Goal: Task Accomplishment & Management: Use online tool/utility

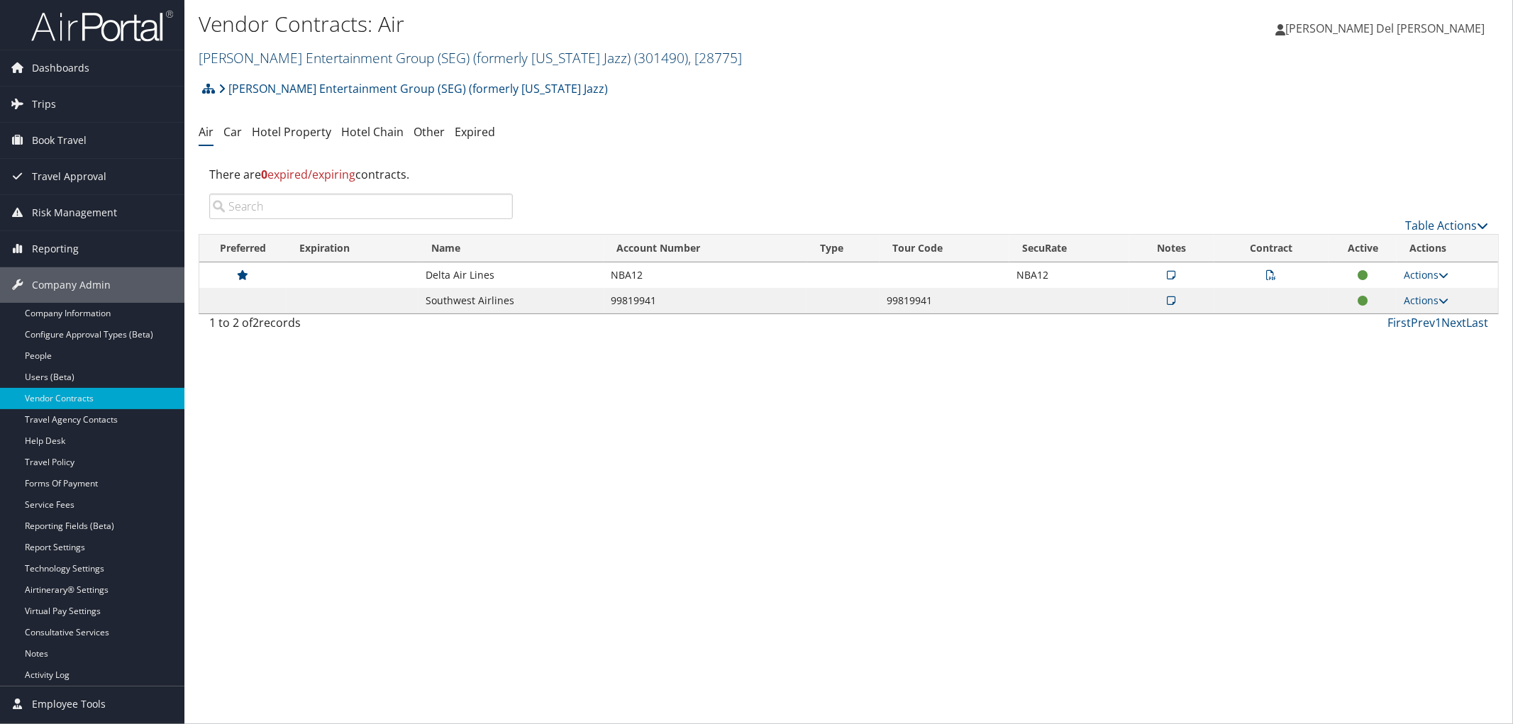
click at [358, 53] on link "Smith Entertainment Group (SEG) (formerly Utah Jazz) ( 301490 ) , [ 28775 ]" at bounding box center [471, 57] width 544 height 19
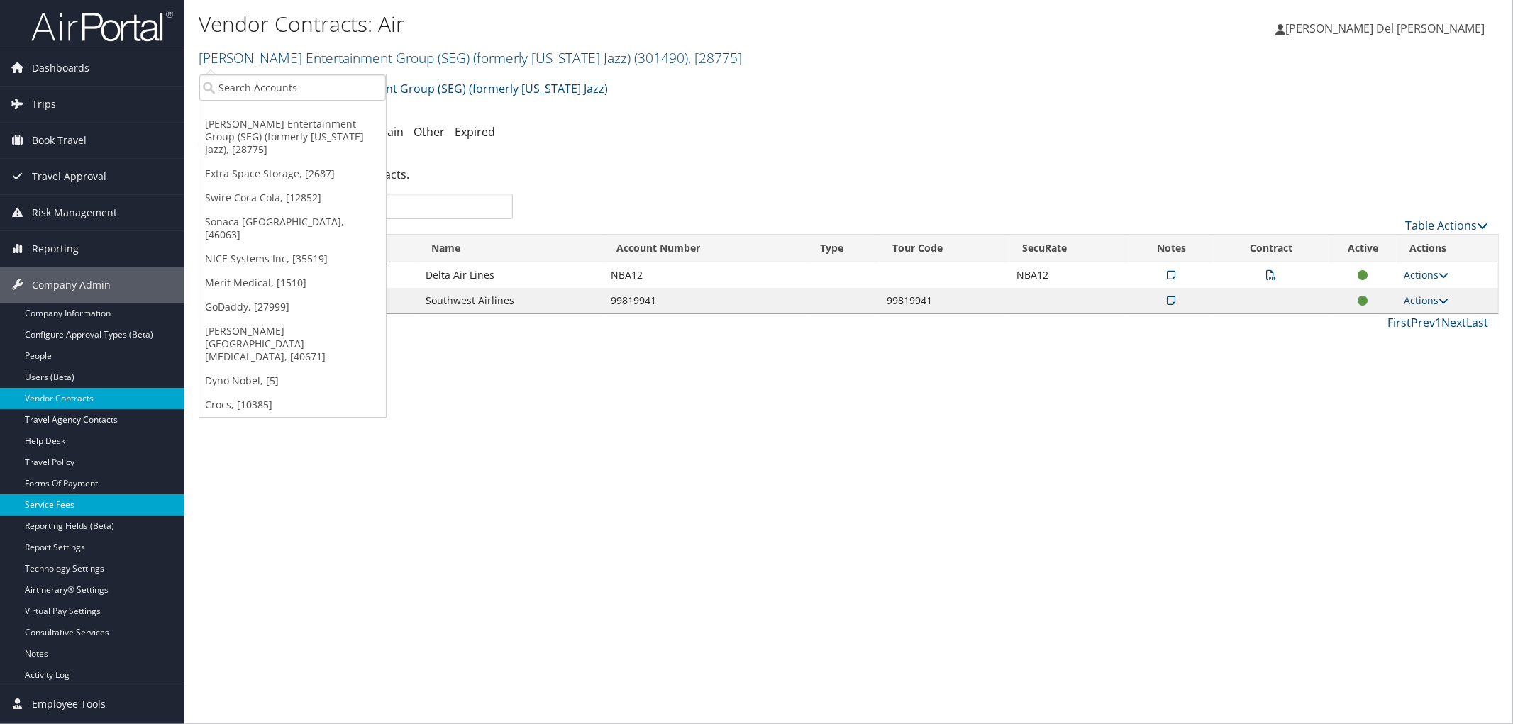
click at [74, 502] on link "Service Fees" at bounding box center [92, 505] width 184 height 21
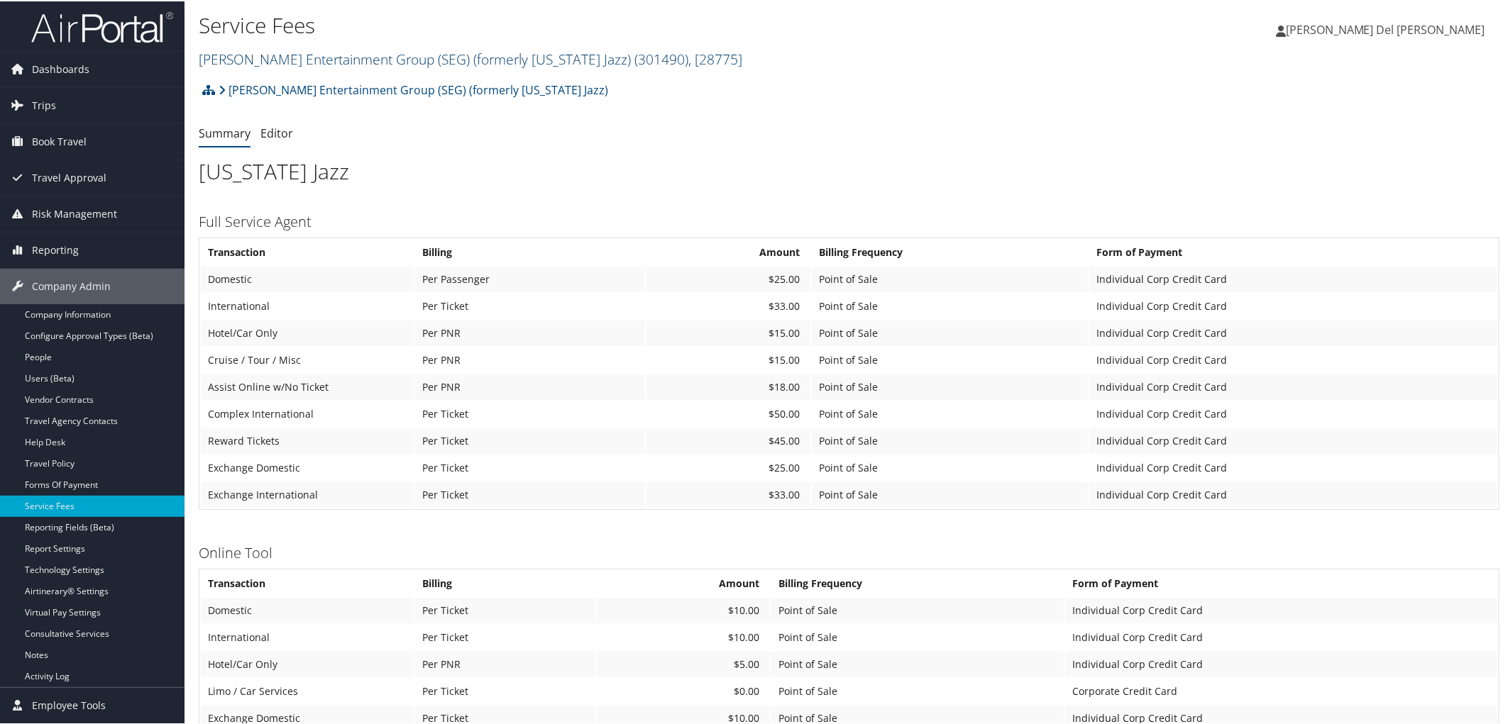
click at [258, 57] on link "Smith Entertainment Group (SEG) (formerly Utah Jazz) ( 301490 ) , [ 28775 ]" at bounding box center [471, 57] width 544 height 19
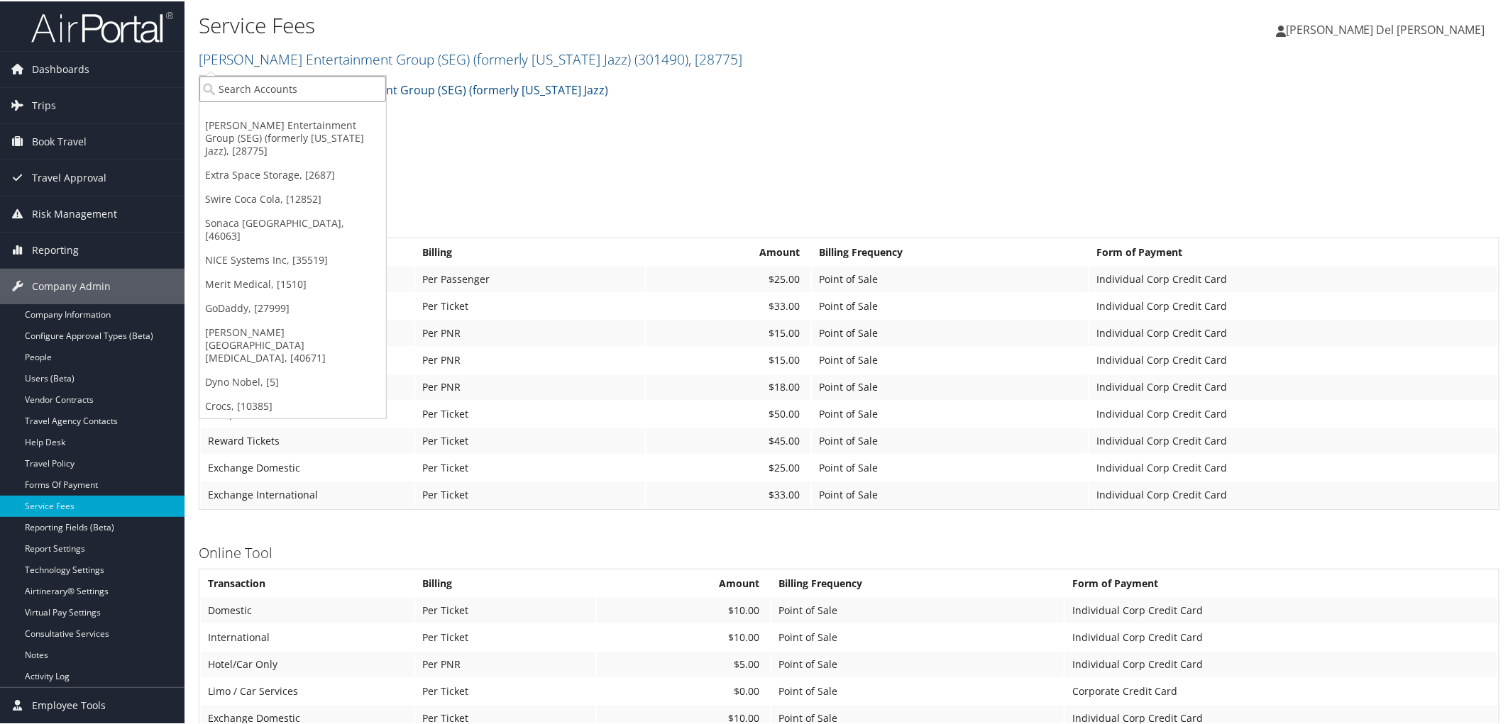
click at [230, 92] on input "search" at bounding box center [292, 88] width 187 height 26
click at [246, 165] on link "Extra Space Storage, [2687]" at bounding box center [292, 174] width 187 height 24
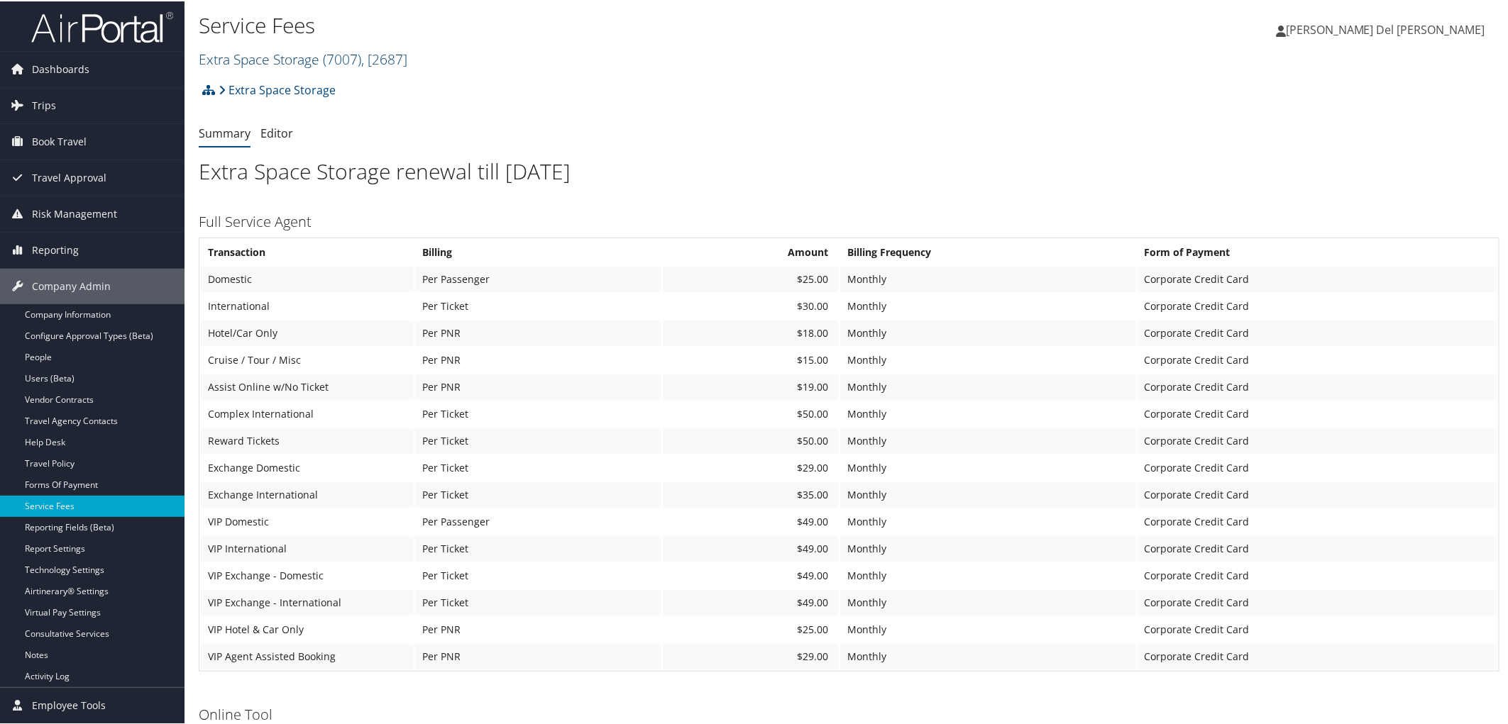
click at [361, 55] on span "( 7007 )" at bounding box center [342, 57] width 38 height 19
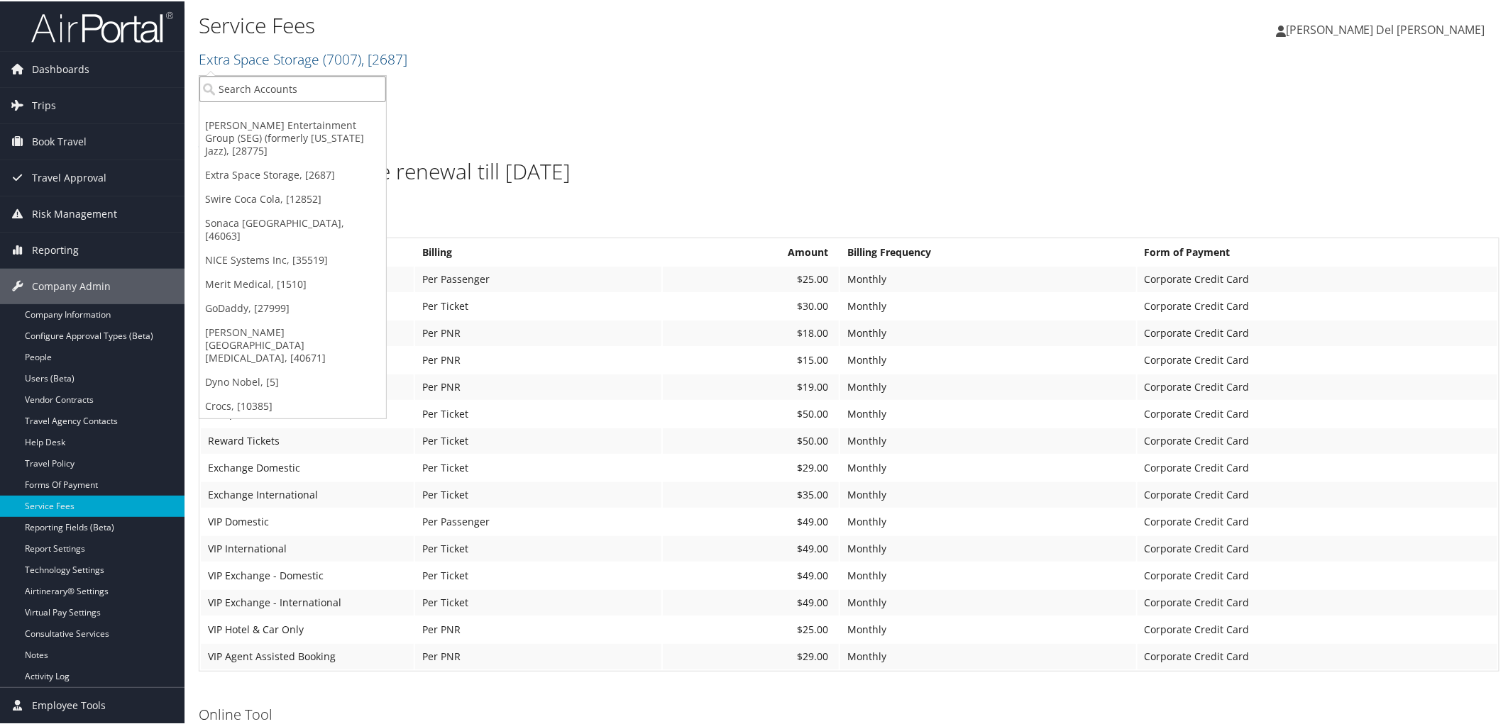
click at [267, 82] on input "search" at bounding box center [292, 88] width 187 height 26
click at [264, 138] on link "[PERSON_NAME] Entertainment Group (SEG) (formerly [US_STATE] Jazz), [28775]" at bounding box center [292, 137] width 187 height 50
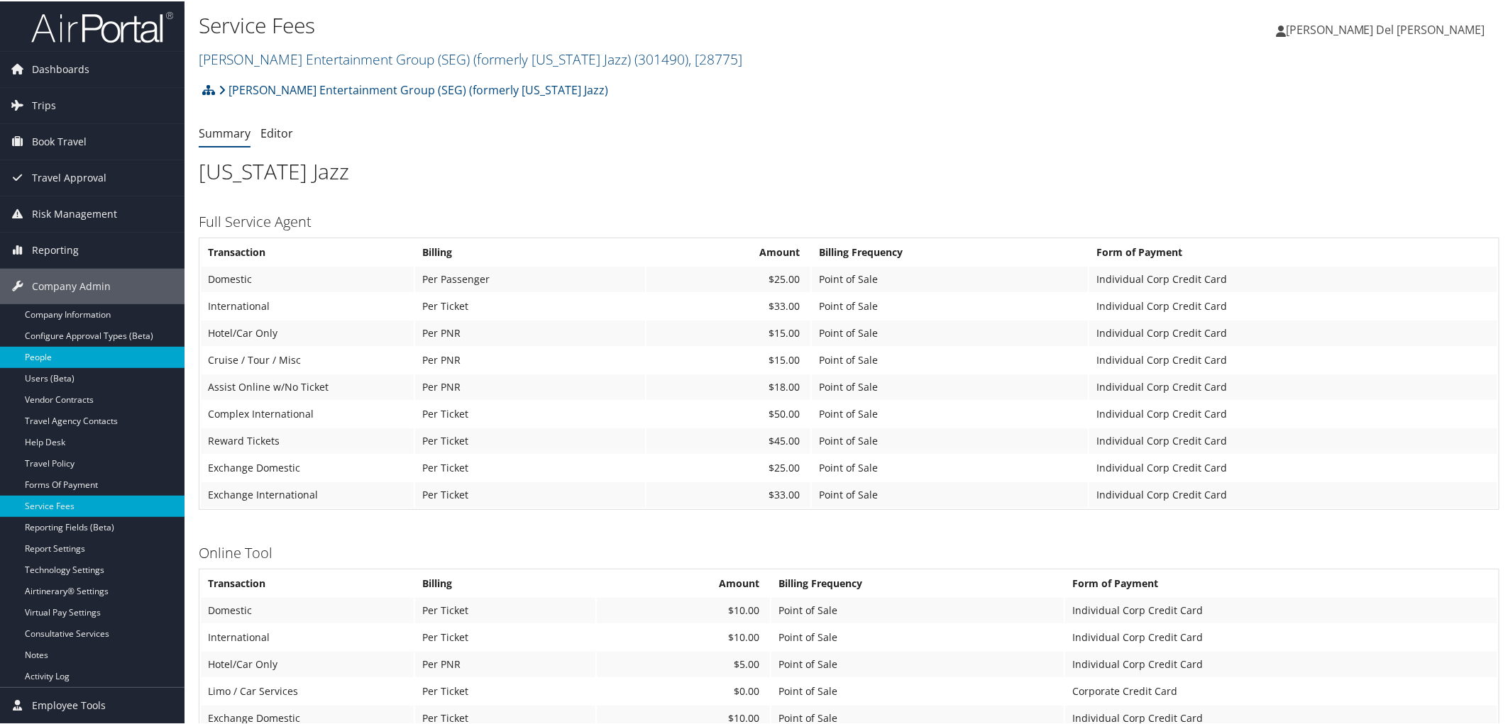
click at [45, 357] on link "People" at bounding box center [92, 356] width 184 height 21
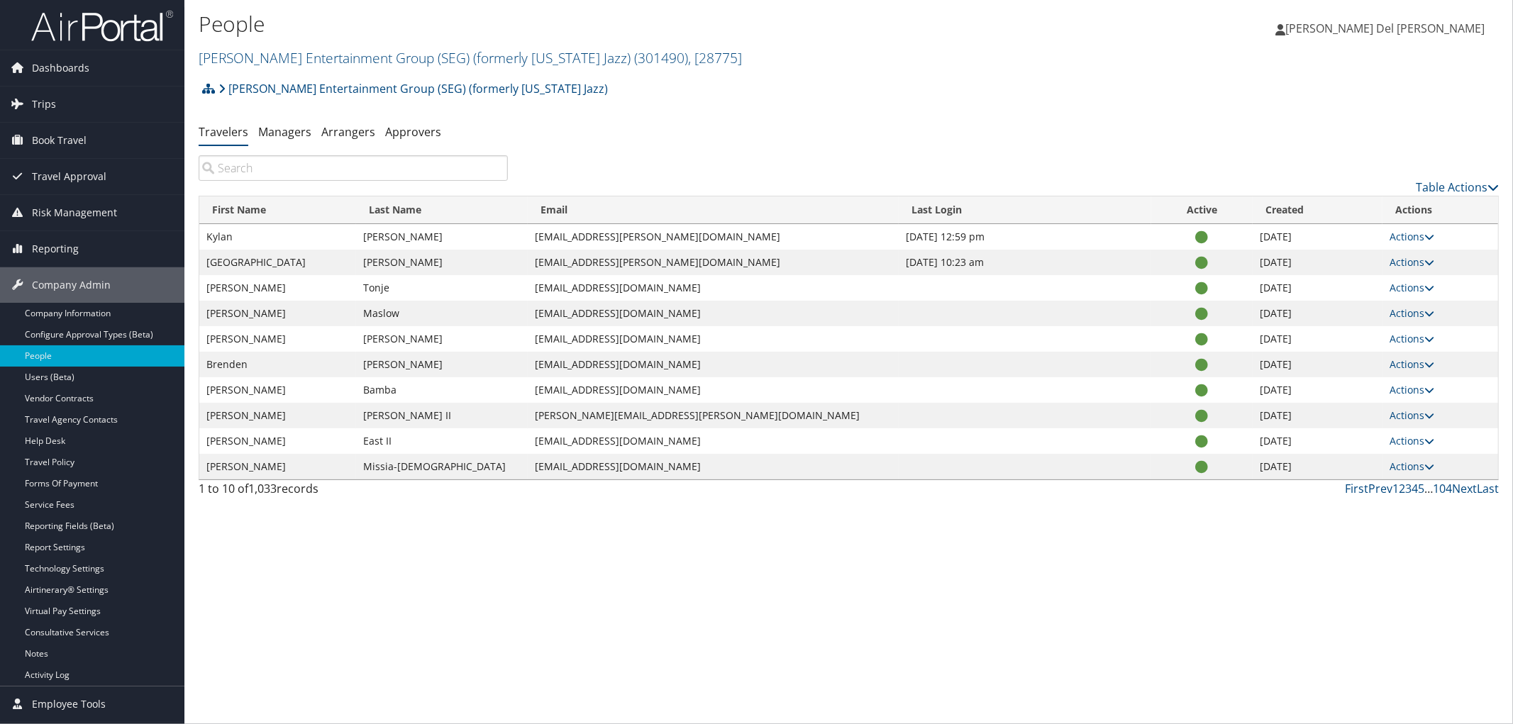
click at [239, 174] on input "search" at bounding box center [353, 168] width 309 height 26
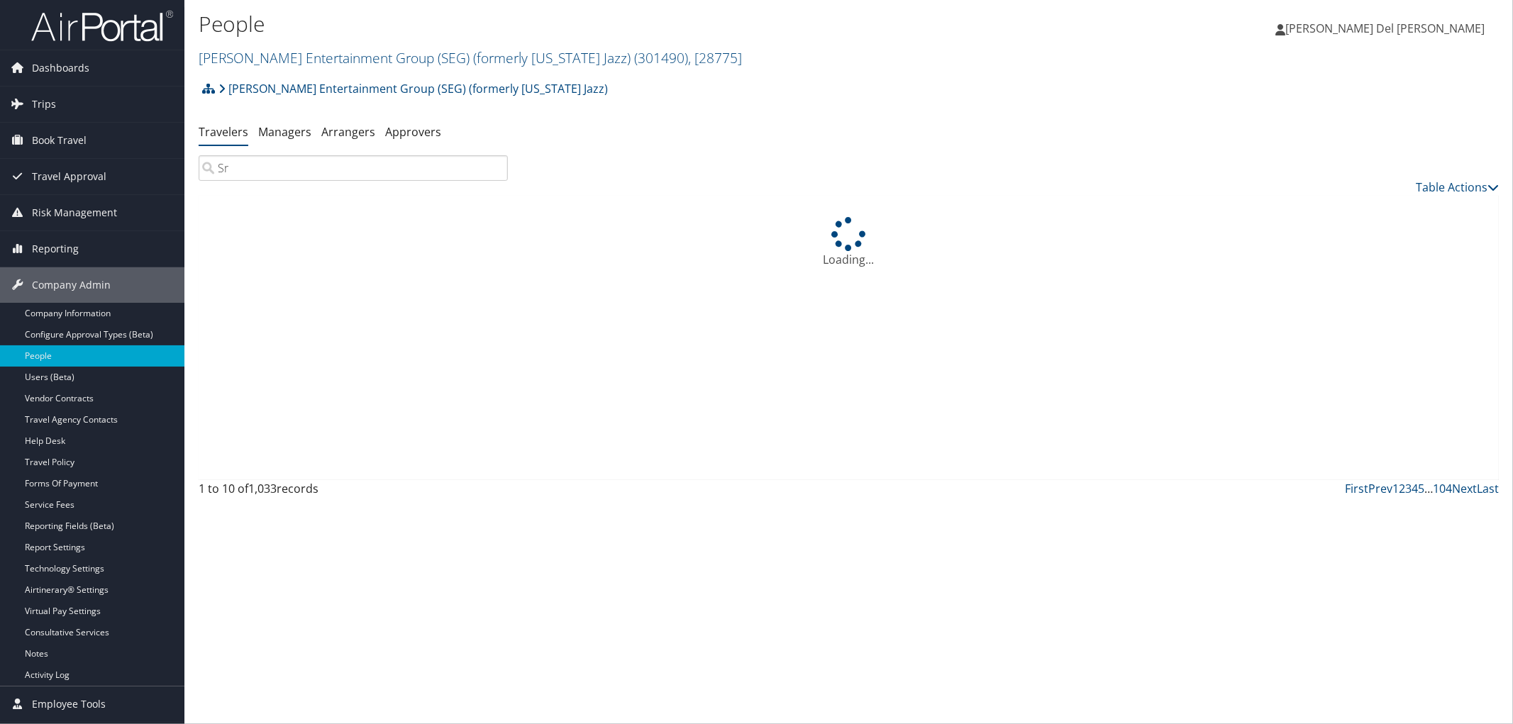
type input "S"
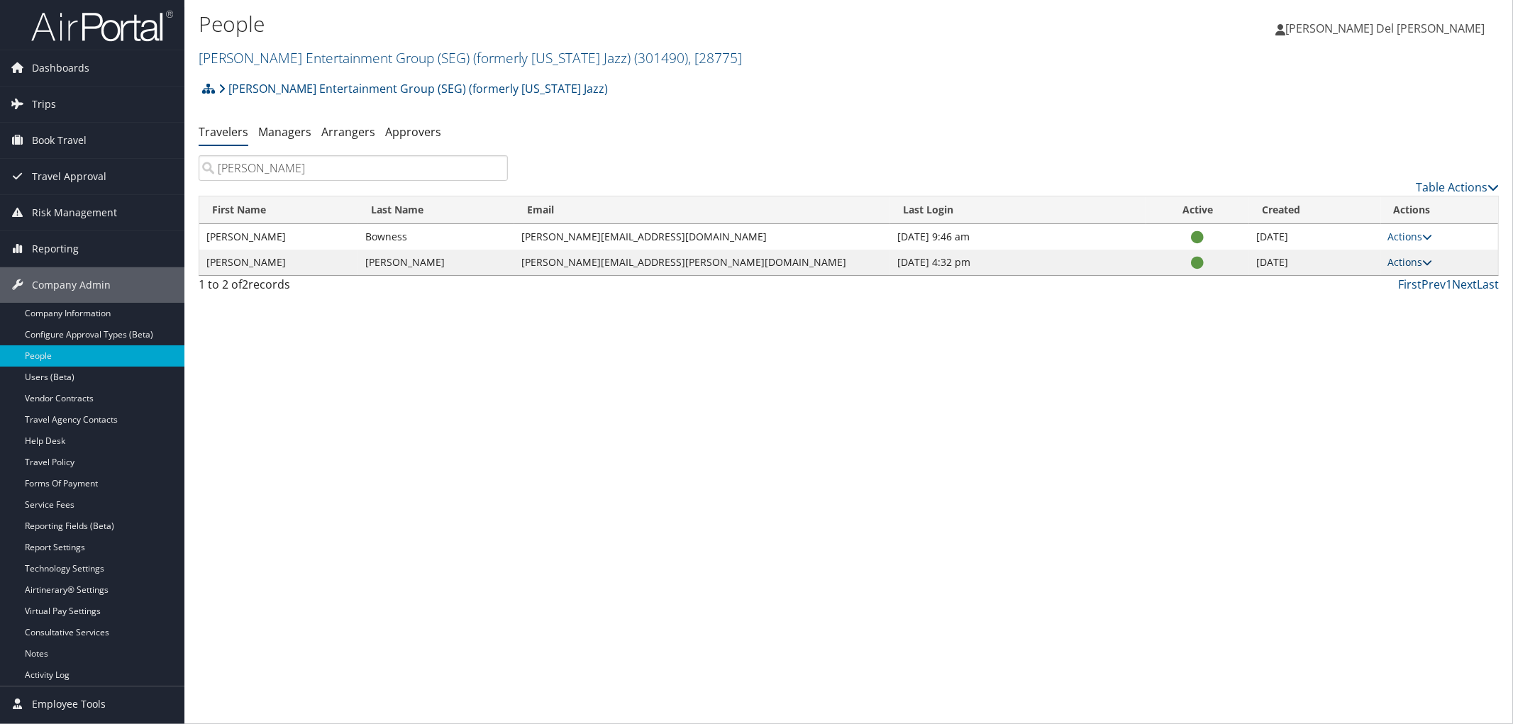
type input "Kriste"
click at [1415, 269] on link "Actions" at bounding box center [1411, 261] width 45 height 13
click at [359, 133] on link "Arrangers" at bounding box center [348, 132] width 54 height 16
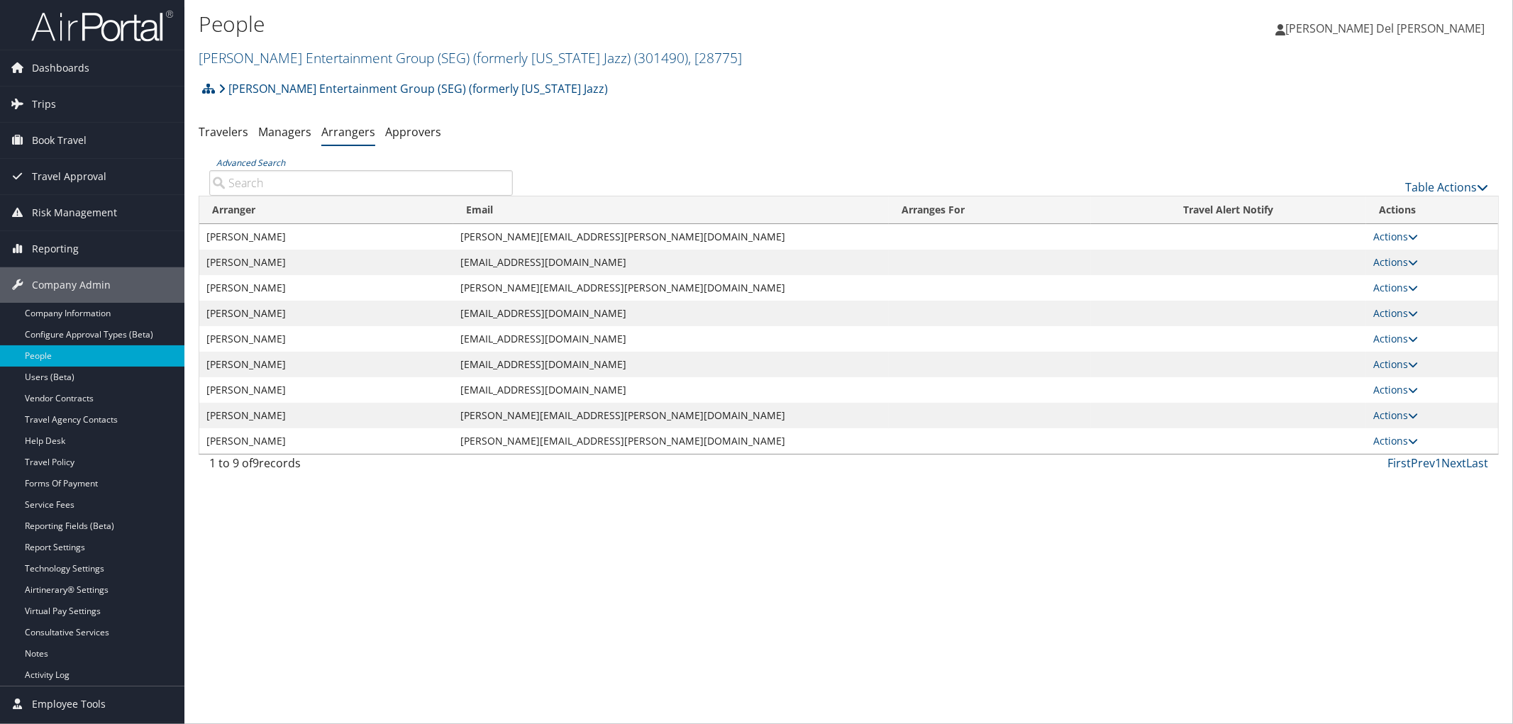
click at [351, 180] on input "Advanced Search" at bounding box center [361, 183] width 304 height 26
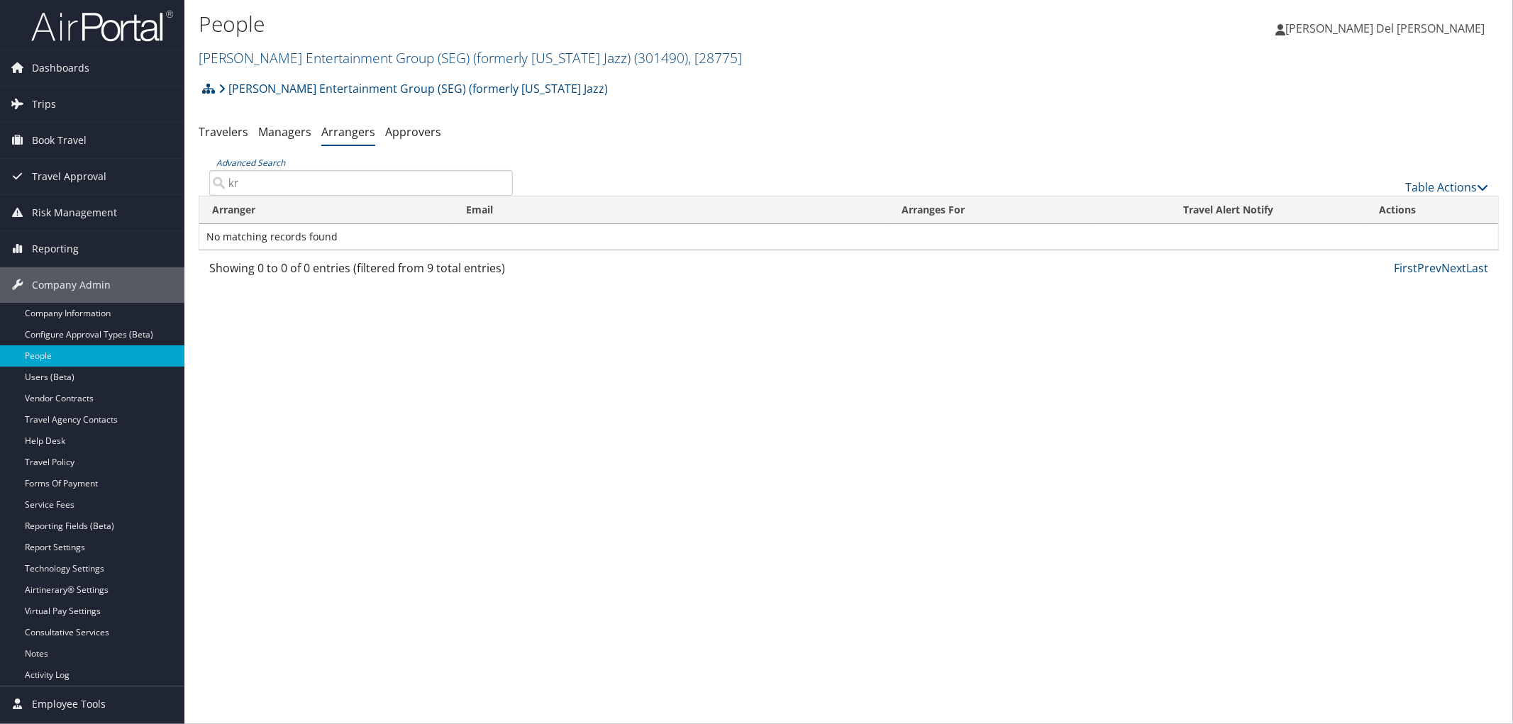
type input "k"
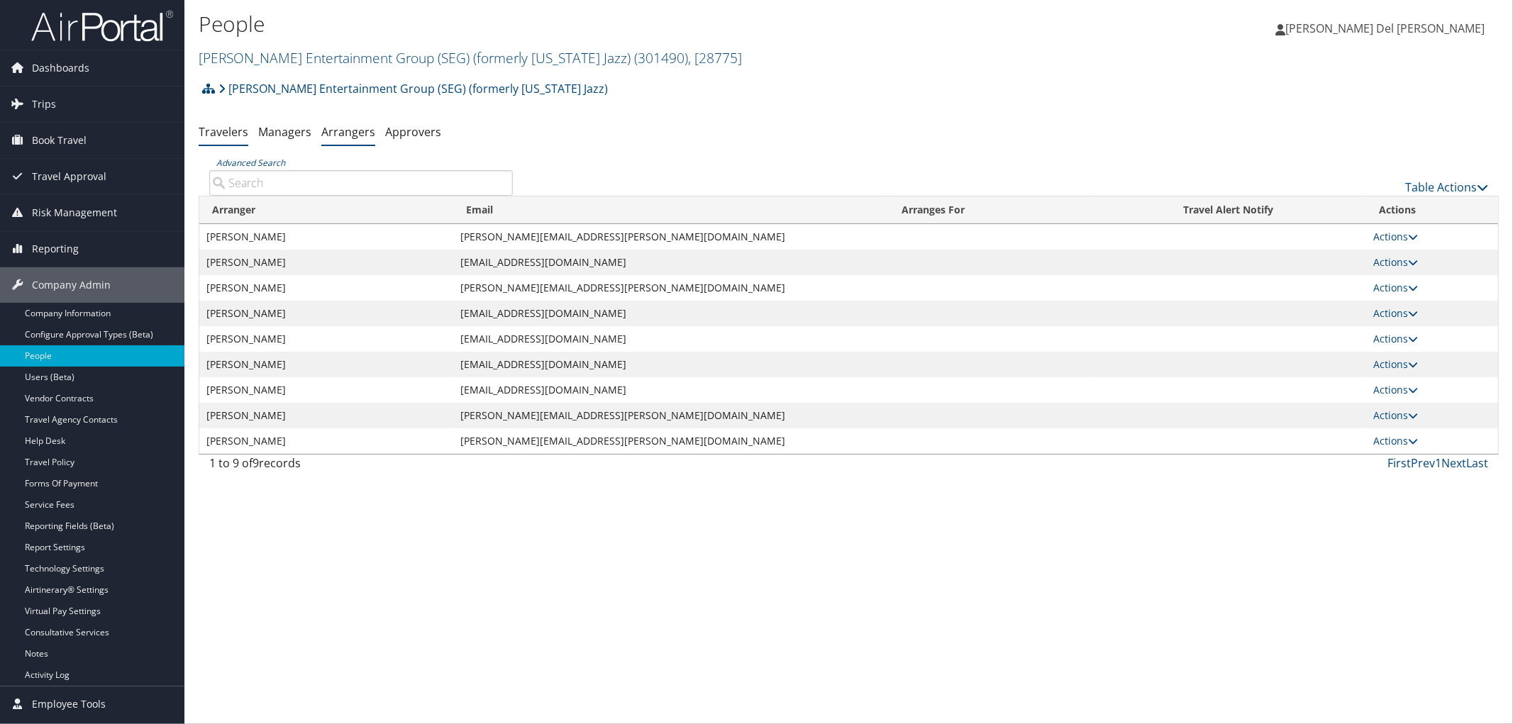
click at [231, 140] on link "Travelers" at bounding box center [224, 132] width 50 height 16
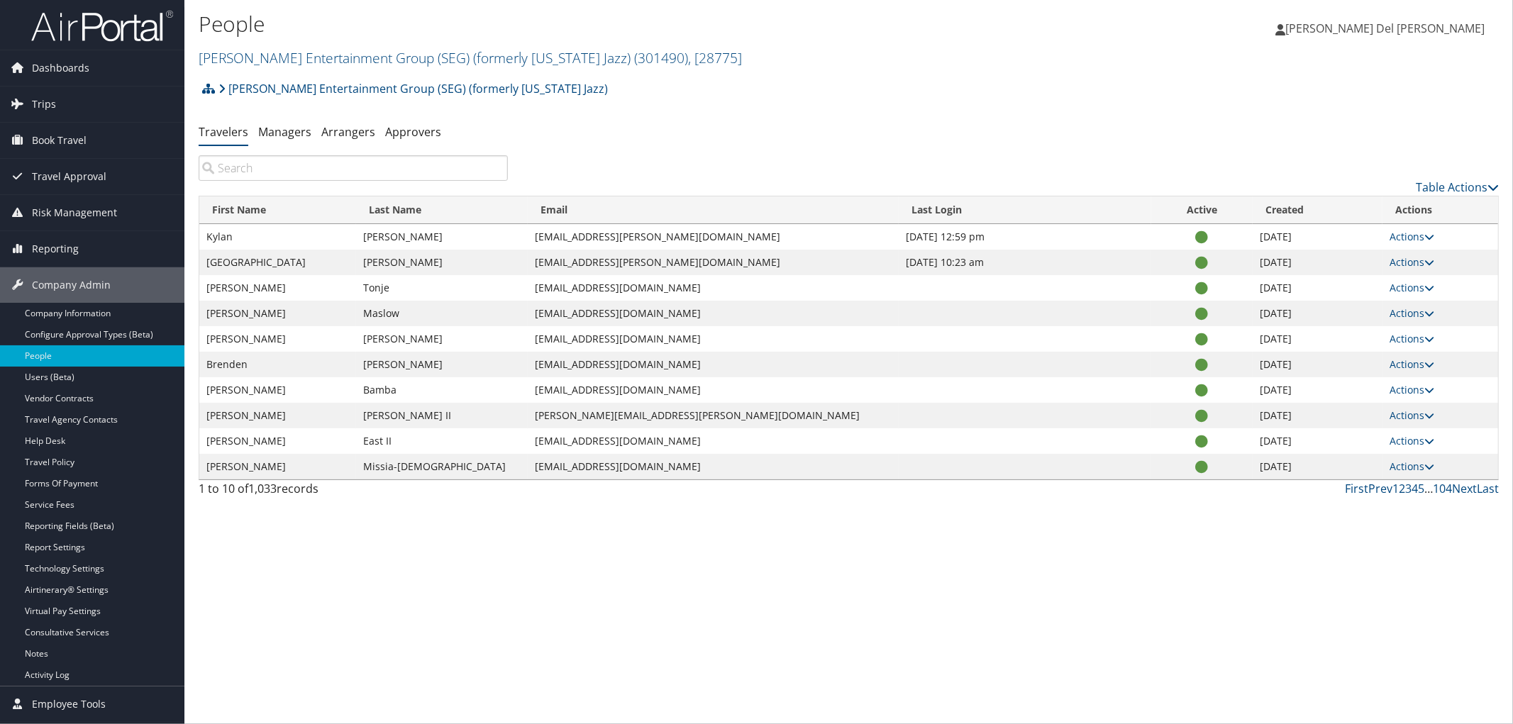
click at [275, 178] on input "search" at bounding box center [353, 168] width 309 height 26
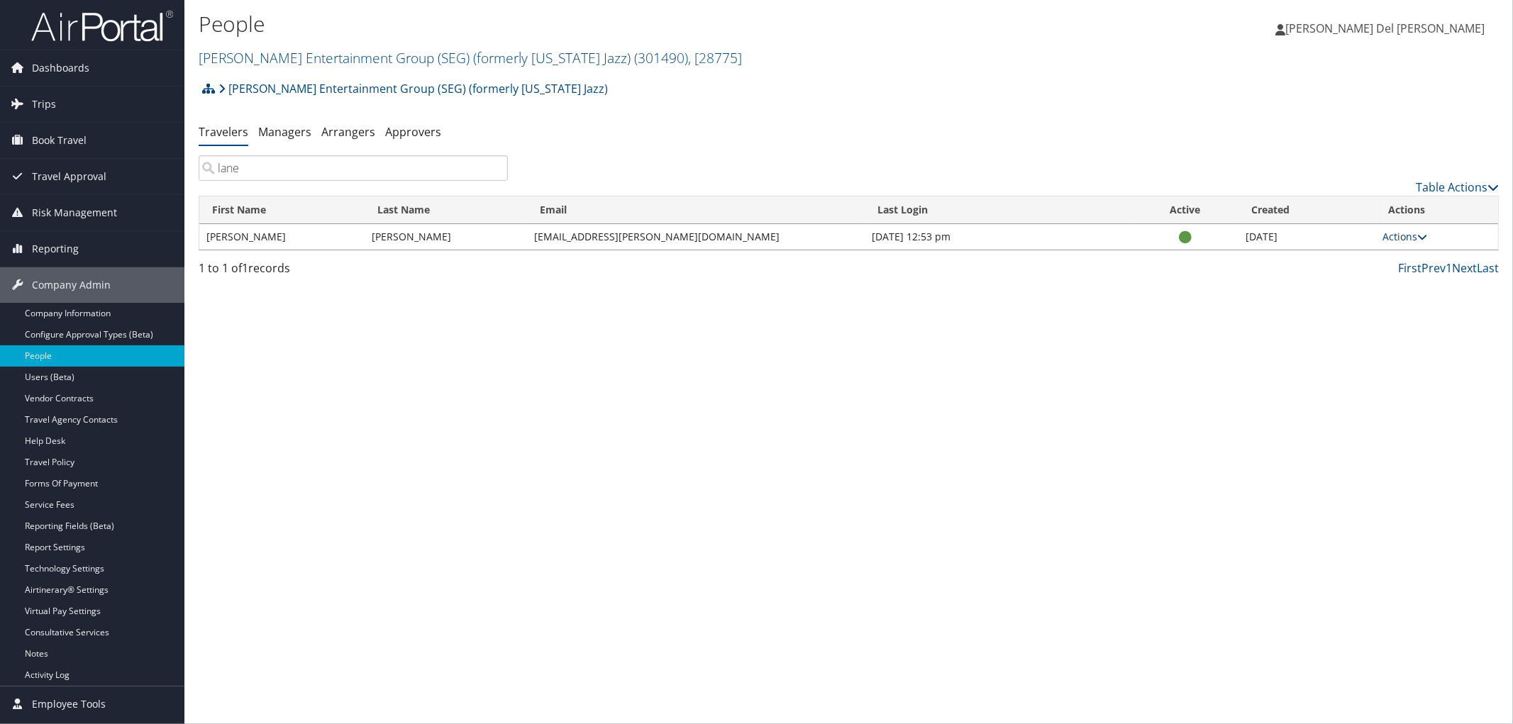
type input "lane"
click at [1396, 243] on link "Actions" at bounding box center [1406, 236] width 45 height 13
click at [1339, 272] on link "User Settings" at bounding box center [1349, 260] width 144 height 24
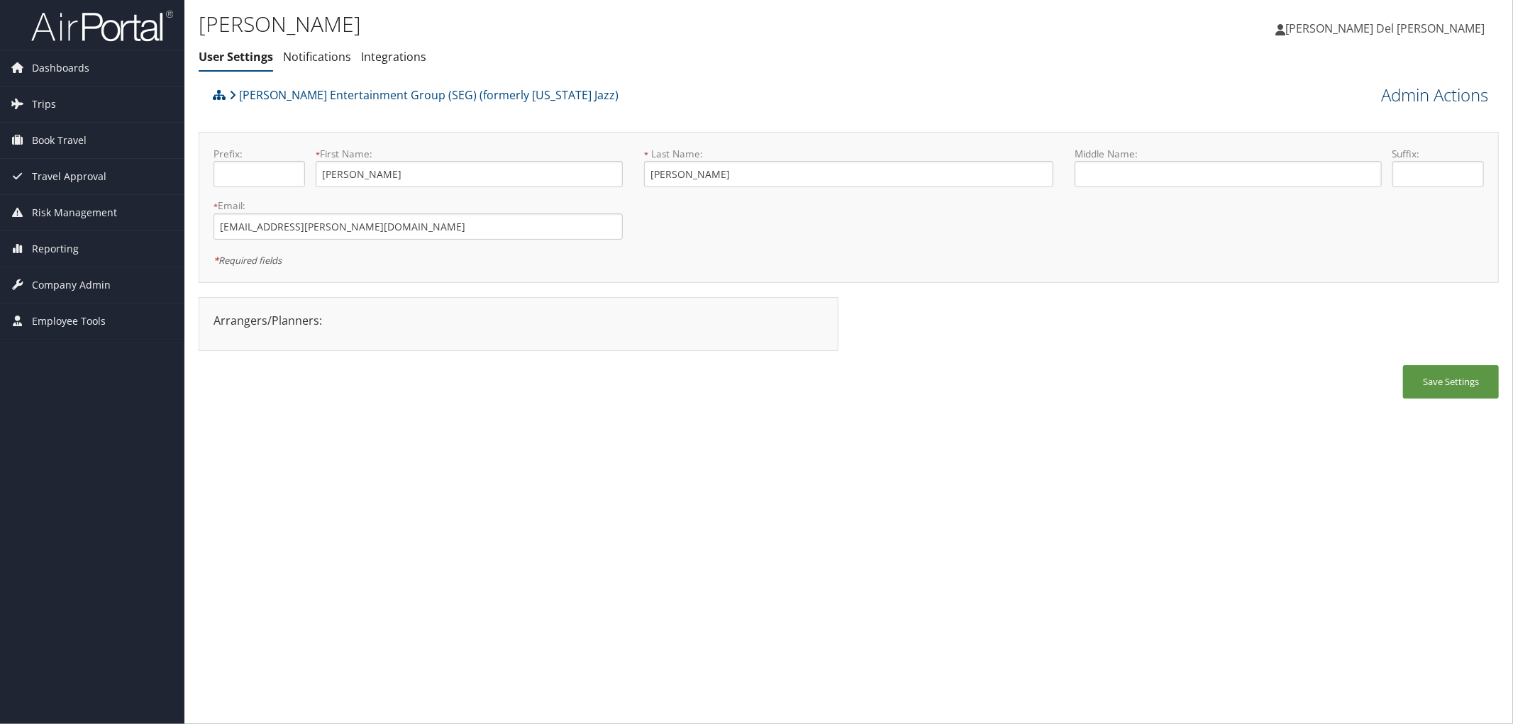
click at [1396, 99] on link "Admin Actions" at bounding box center [1434, 95] width 107 height 24
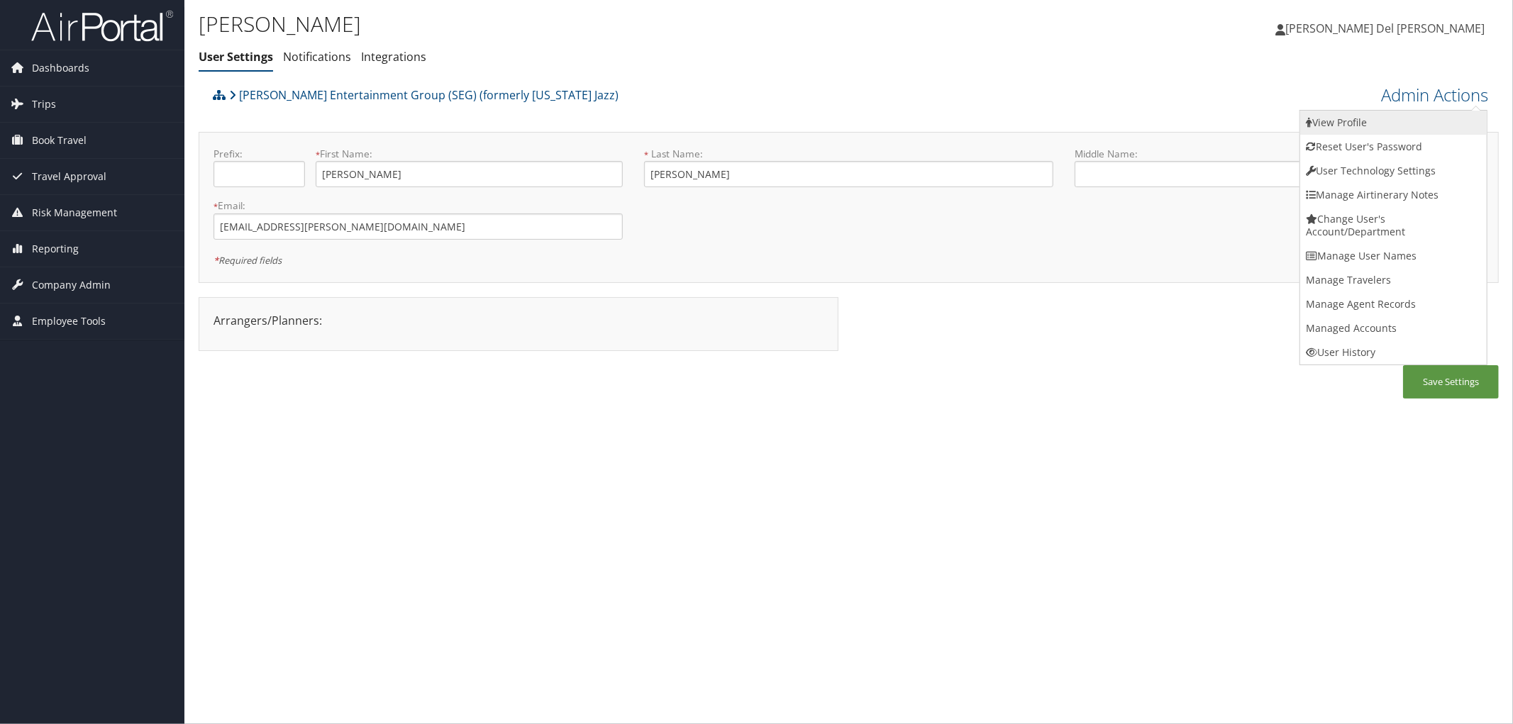
click at [1345, 133] on link "View Profile" at bounding box center [1394, 123] width 187 height 24
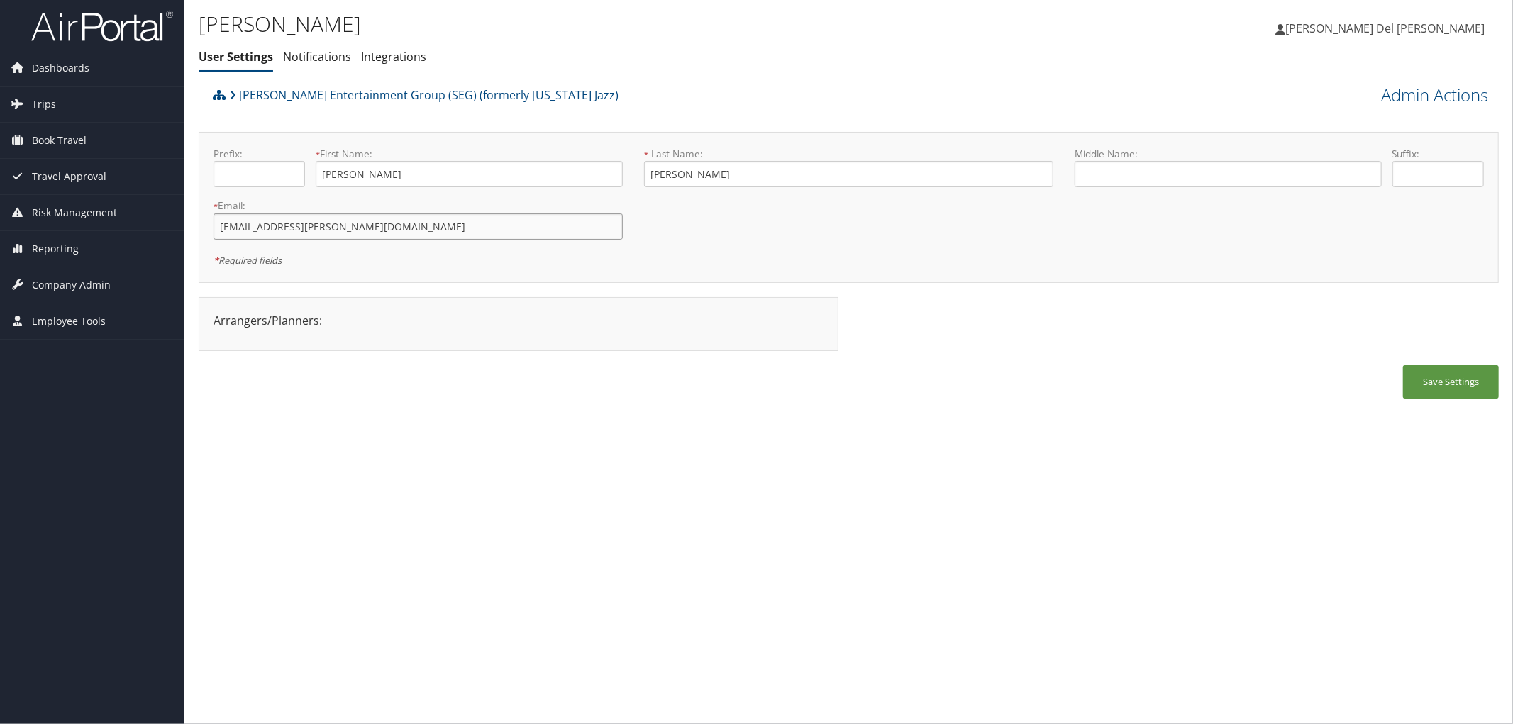
drag, startPoint x: 370, startPoint y: 238, endPoint x: 189, endPoint y: 237, distance: 180.9
click at [189, 237] on div "[PERSON_NAME] User Settings Notifications Integrations User Settings Notificati…" at bounding box center [848, 362] width 1329 height 724
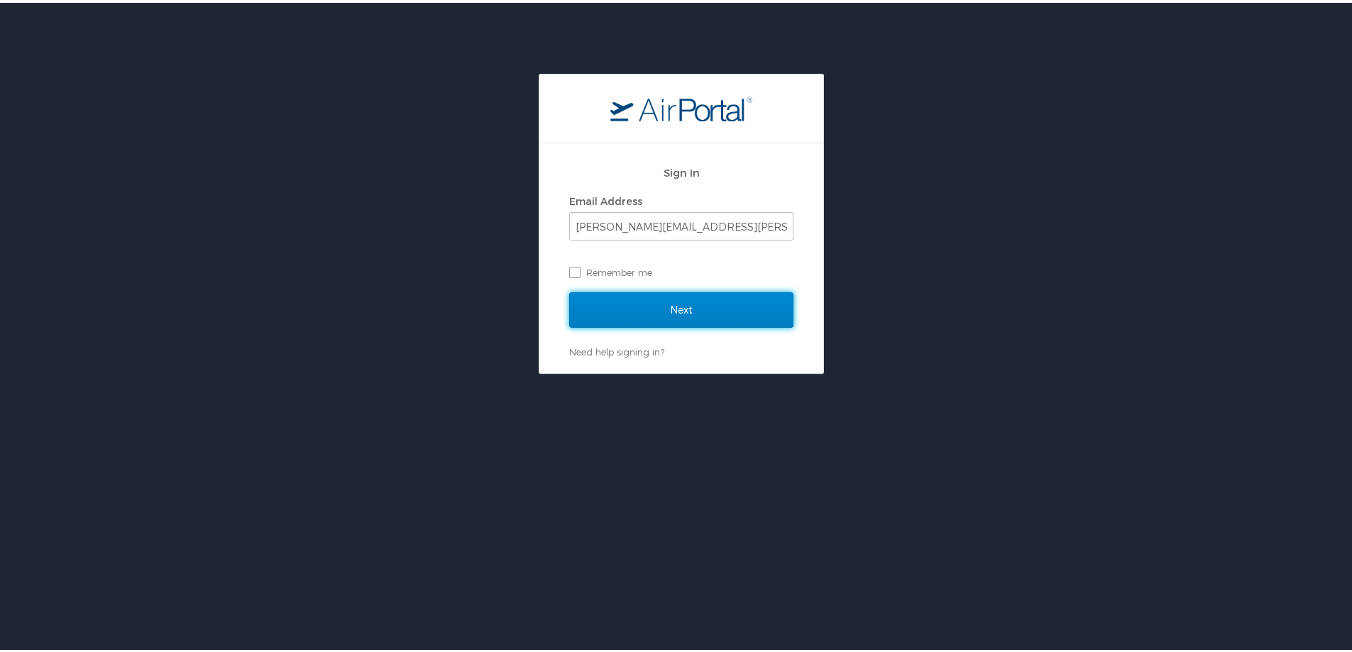
click at [629, 316] on input "Next" at bounding box center [681, 306] width 224 height 35
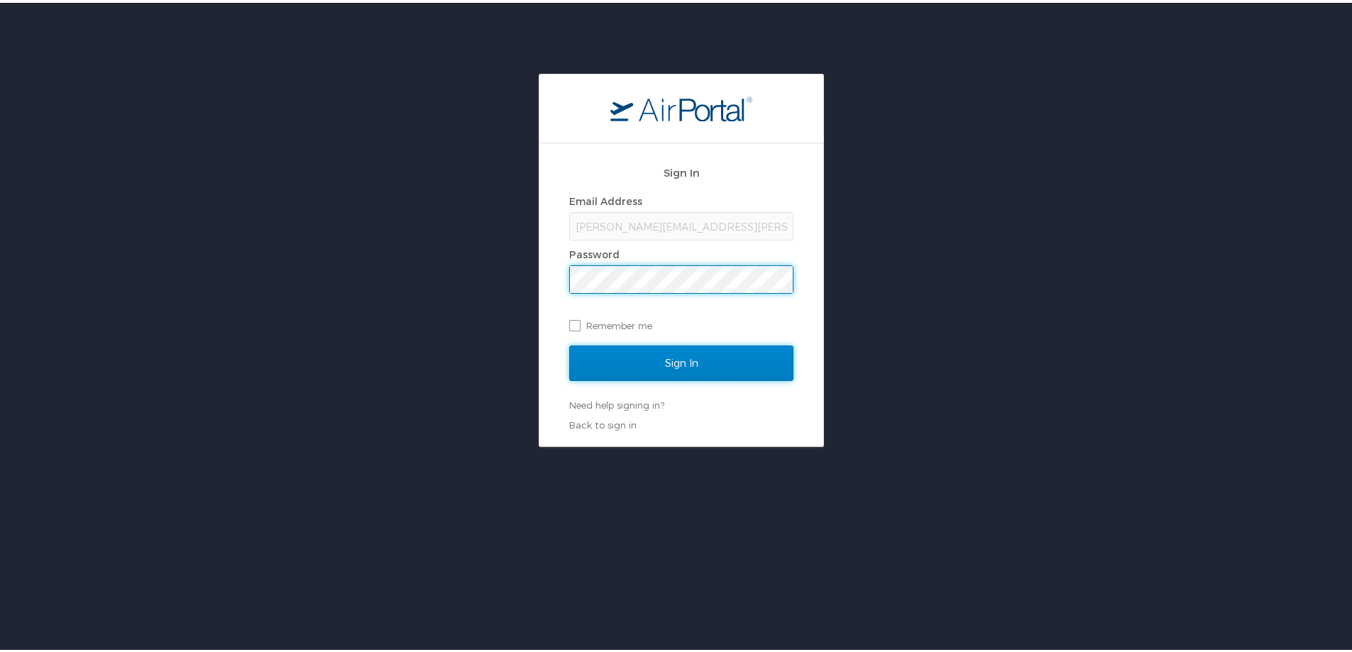
click at [661, 352] on input "Sign In" at bounding box center [681, 360] width 224 height 35
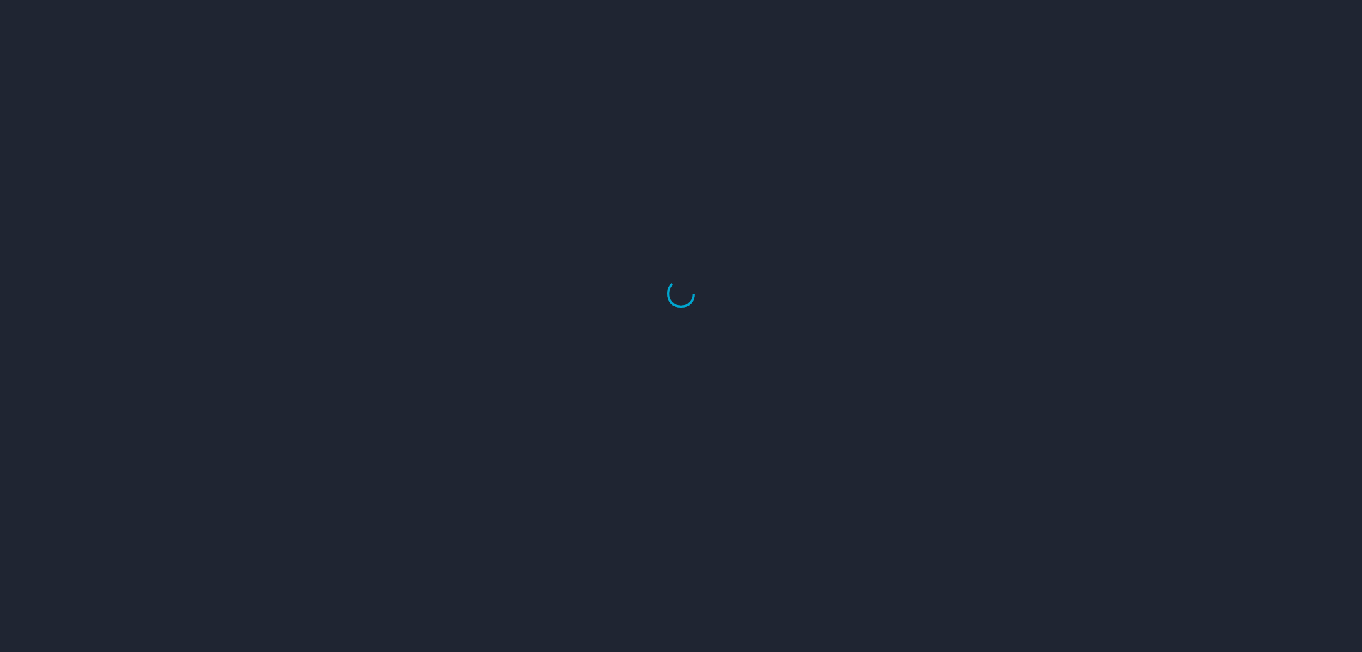
select select "US"
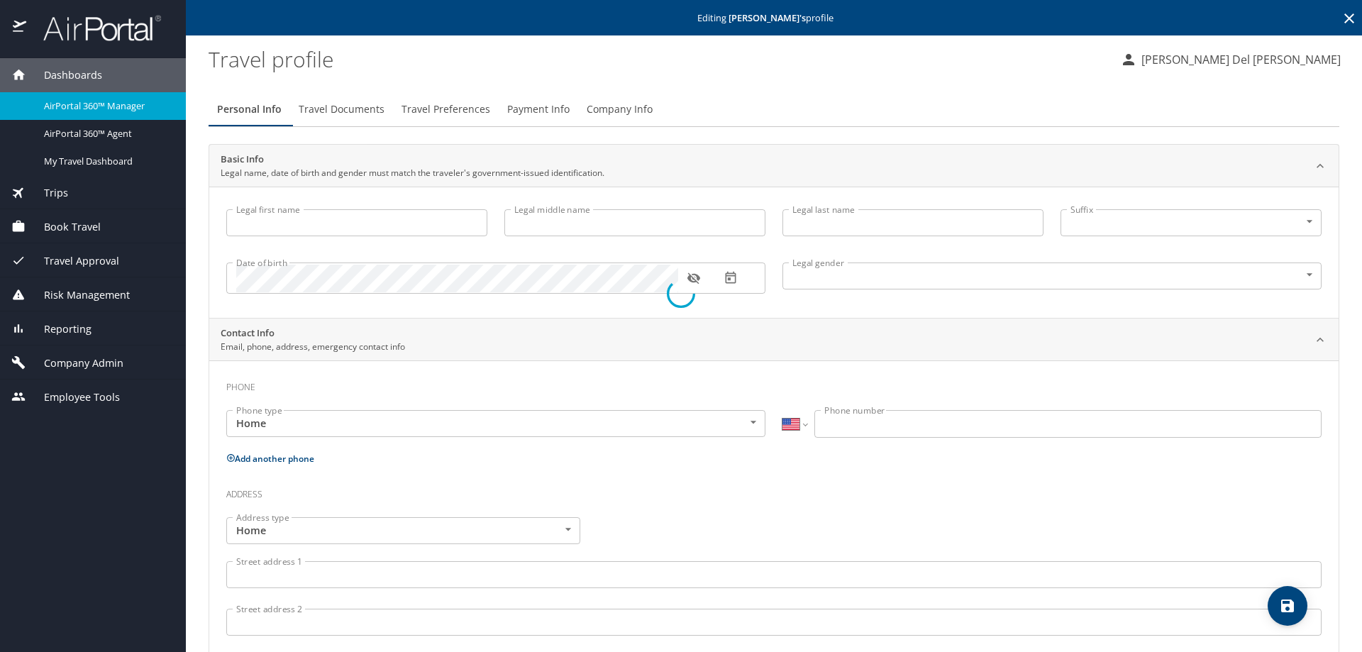
type input "[PERSON_NAME]"
type input "[DEMOGRAPHIC_DATA]"
type input "[PERSON_NAME]"
type input "Capel"
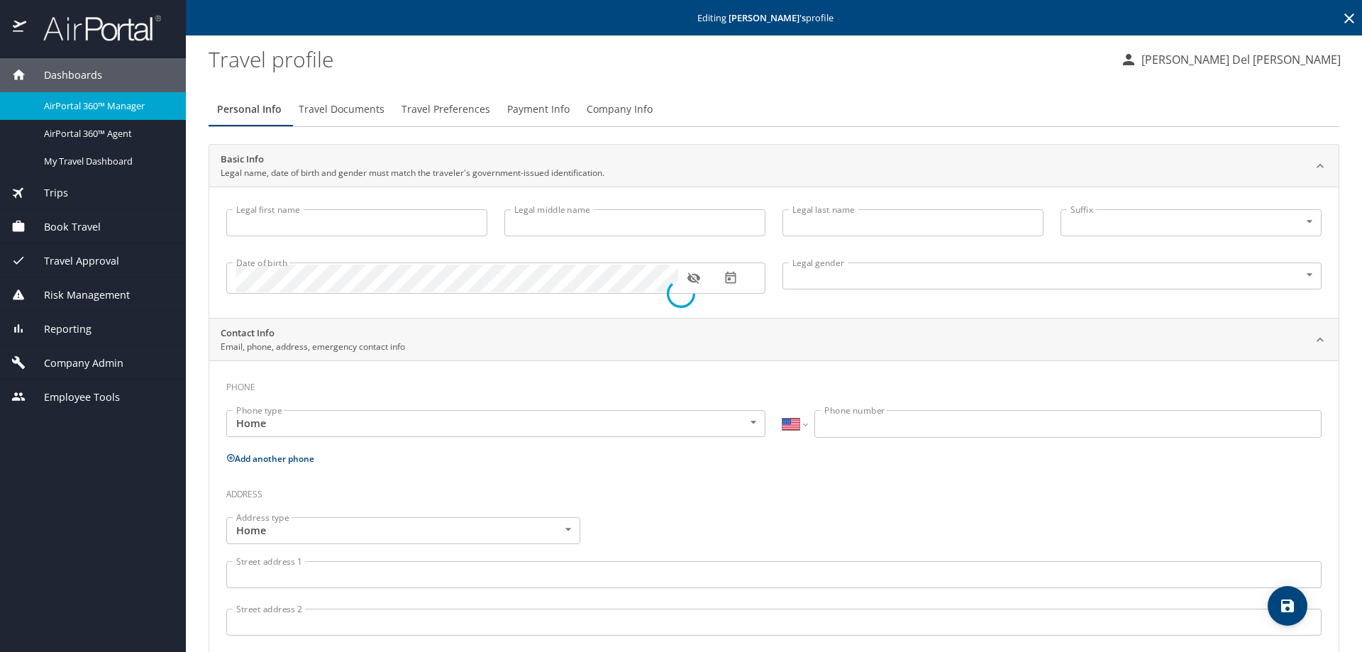
type input "(704) 526-7023"
select select "US"
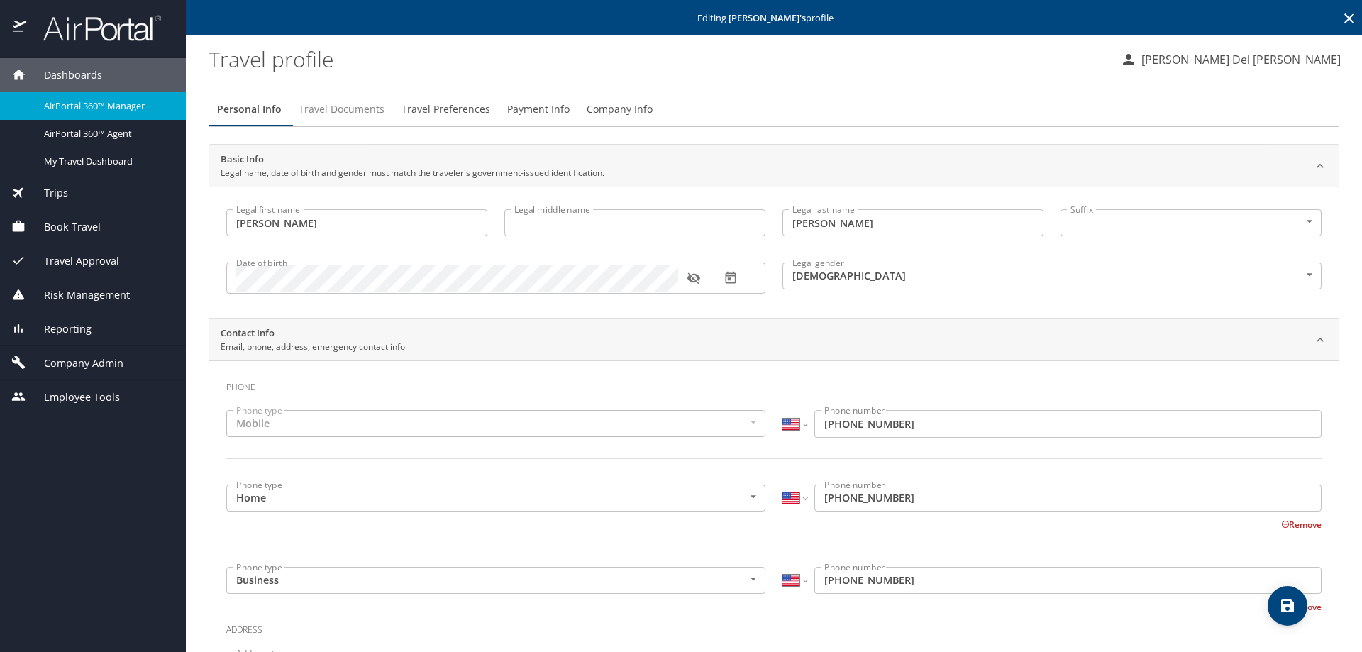
click at [357, 111] on span "Travel Documents" at bounding box center [342, 110] width 86 height 18
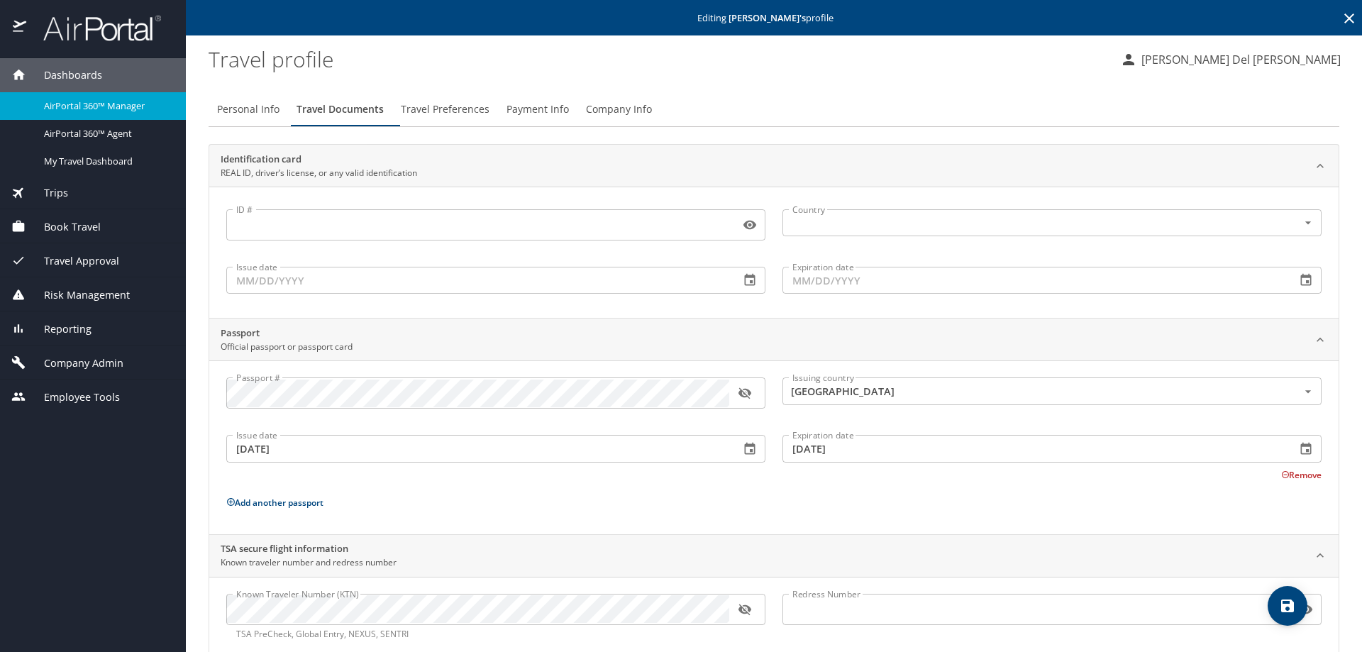
scroll to position [38, 0]
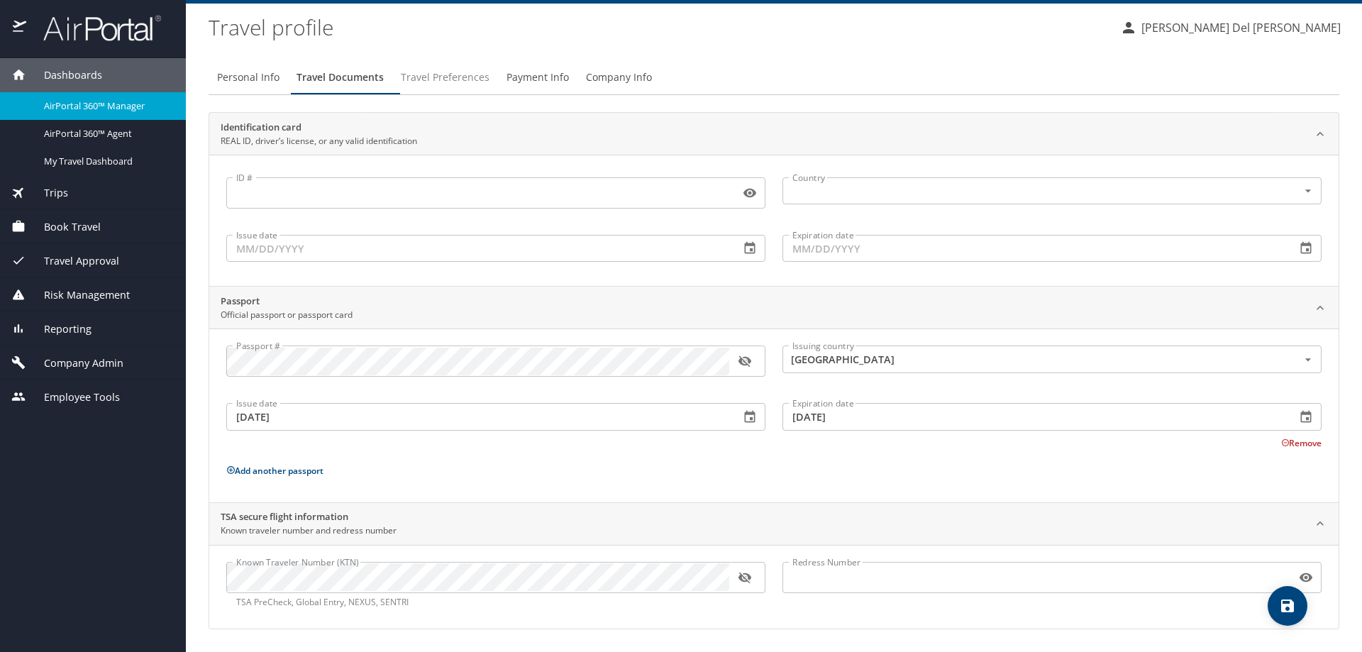
click at [452, 77] on span "Travel Preferences" at bounding box center [445, 78] width 89 height 18
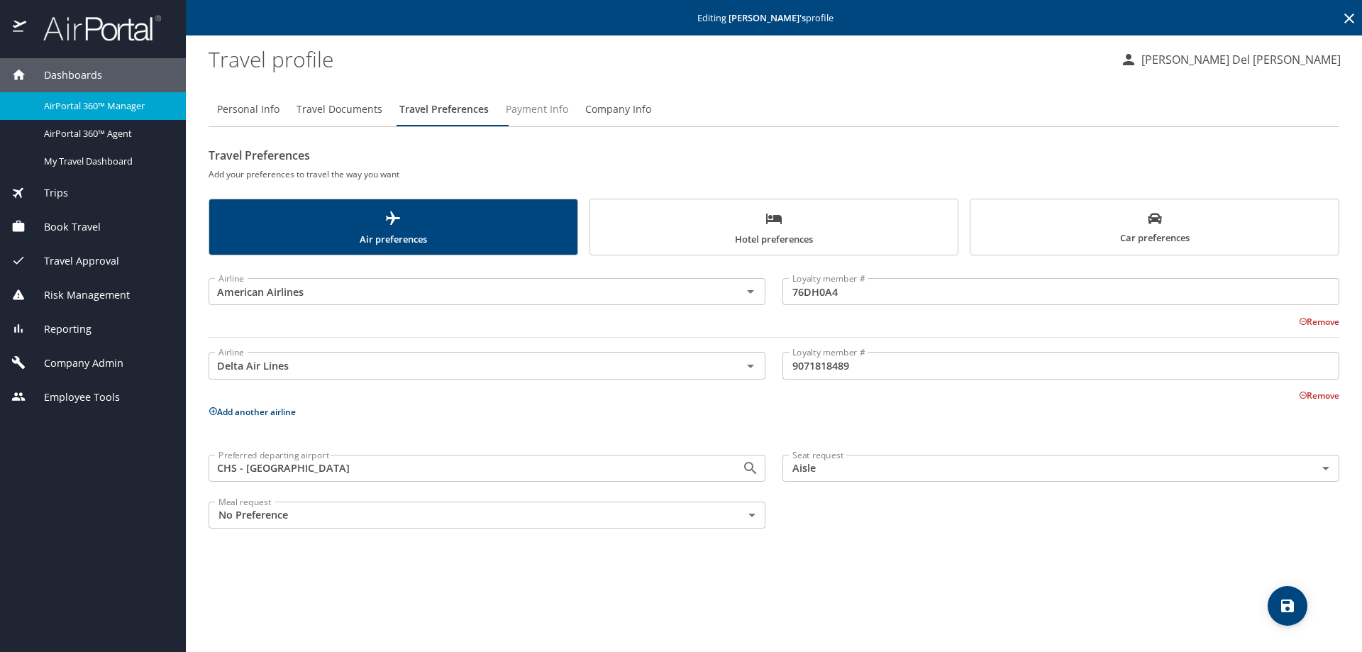
click at [559, 117] on span "Payment Info" at bounding box center [537, 110] width 62 height 18
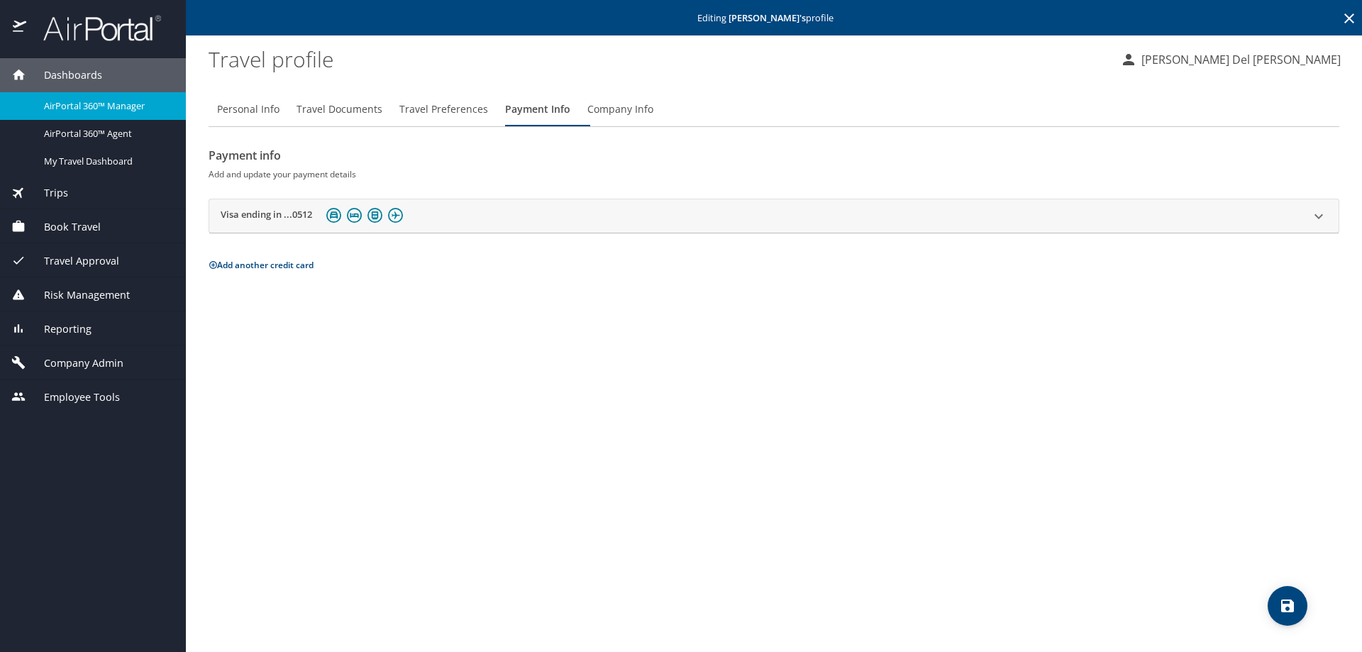
click at [644, 112] on span "Company Info" at bounding box center [620, 110] width 66 height 18
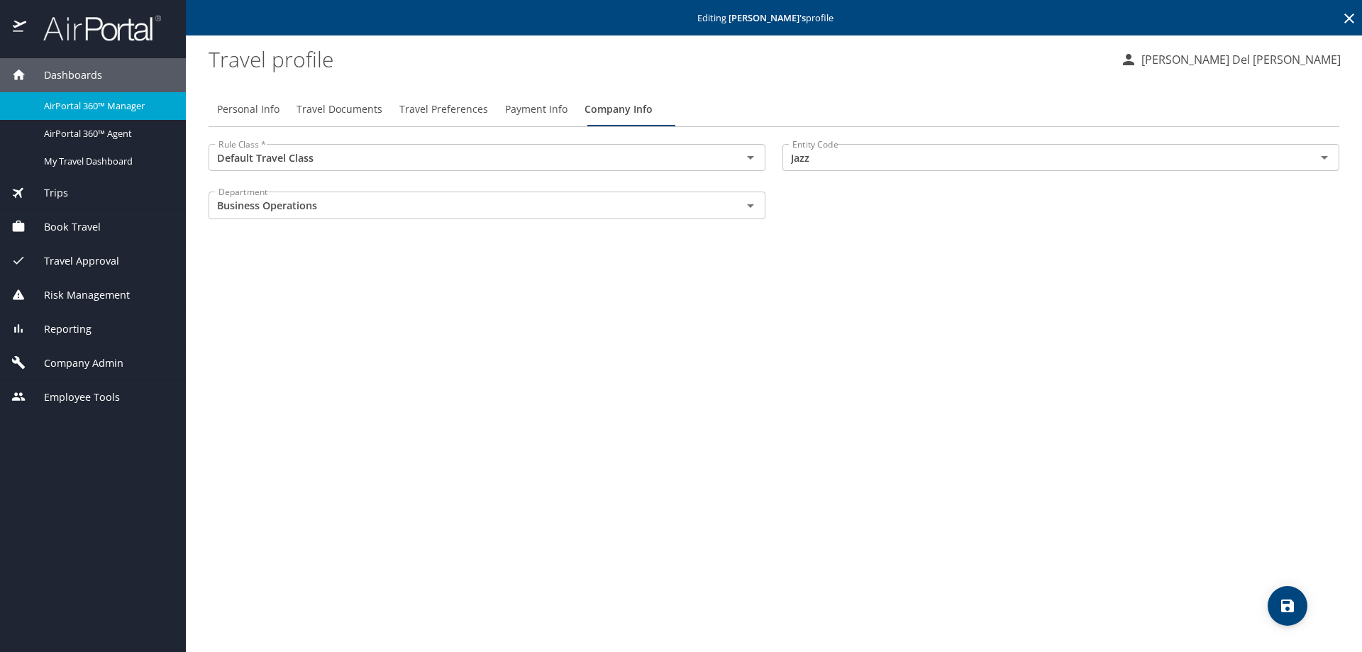
click at [237, 108] on span "Personal Info" at bounding box center [248, 110] width 62 height 18
select select "US"
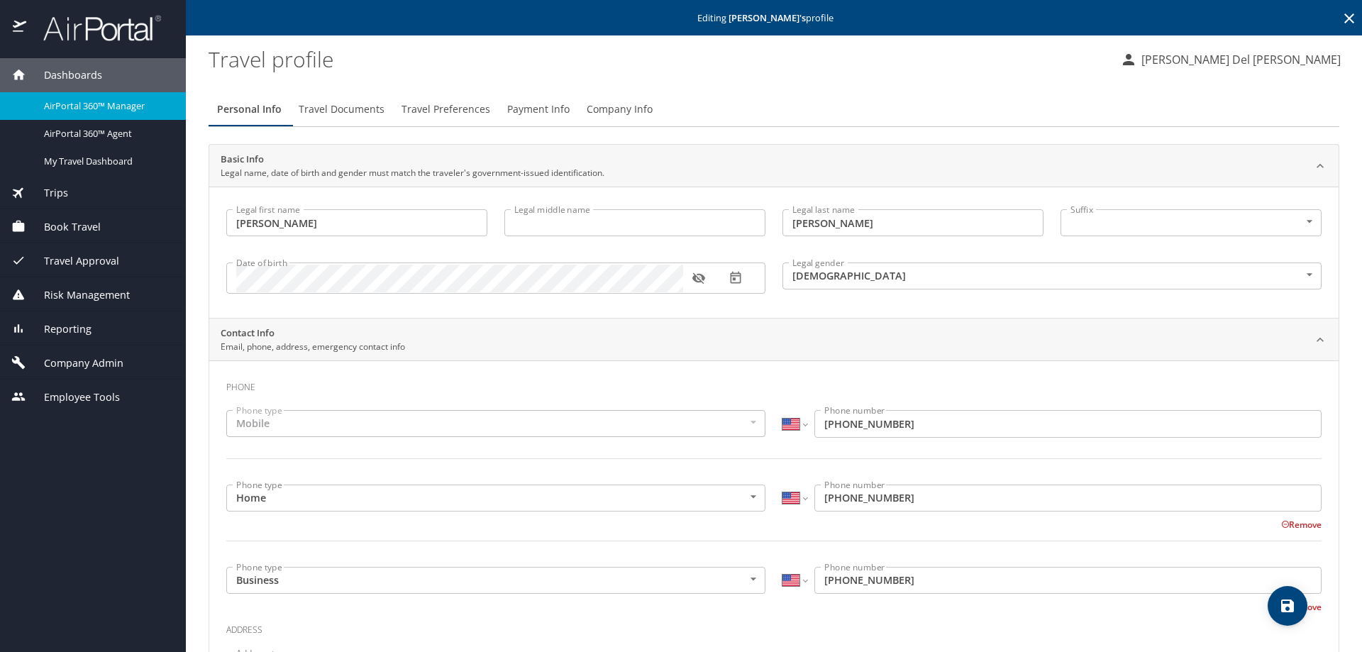
select select "US"
click at [70, 369] on span "Company Admin" at bounding box center [74, 363] width 97 height 16
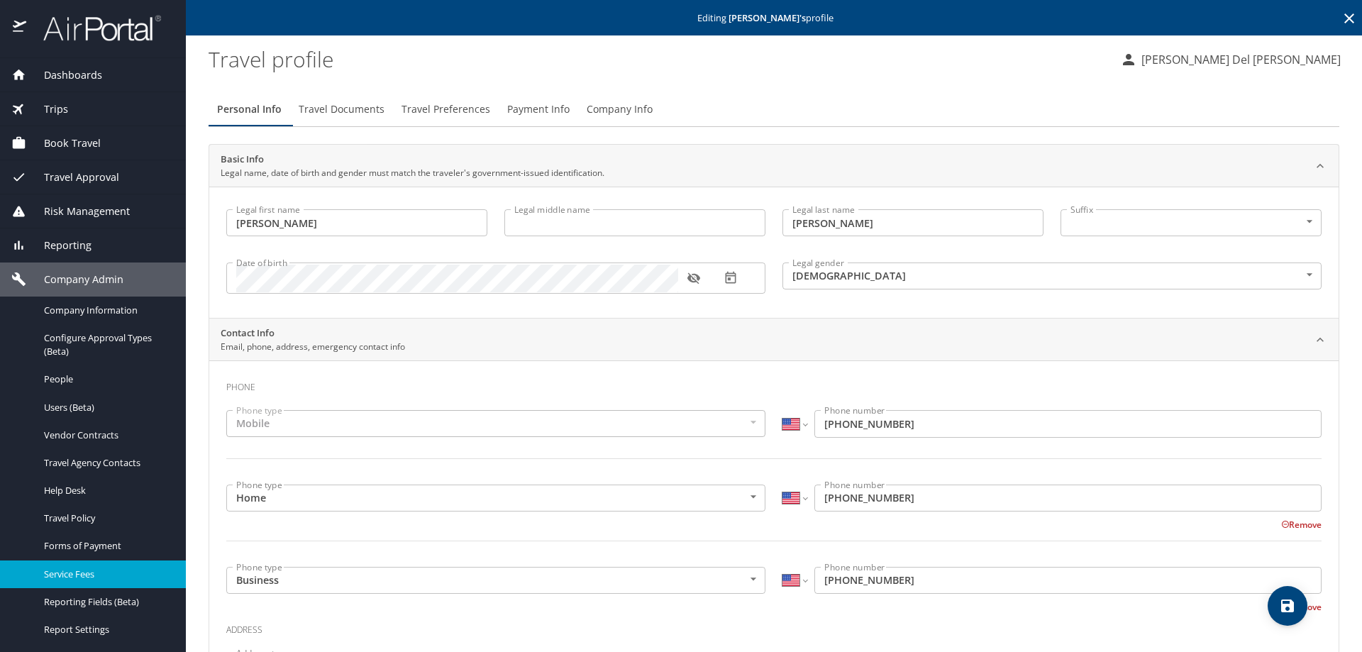
click at [87, 579] on span "Service Fees" at bounding box center [106, 574] width 125 height 13
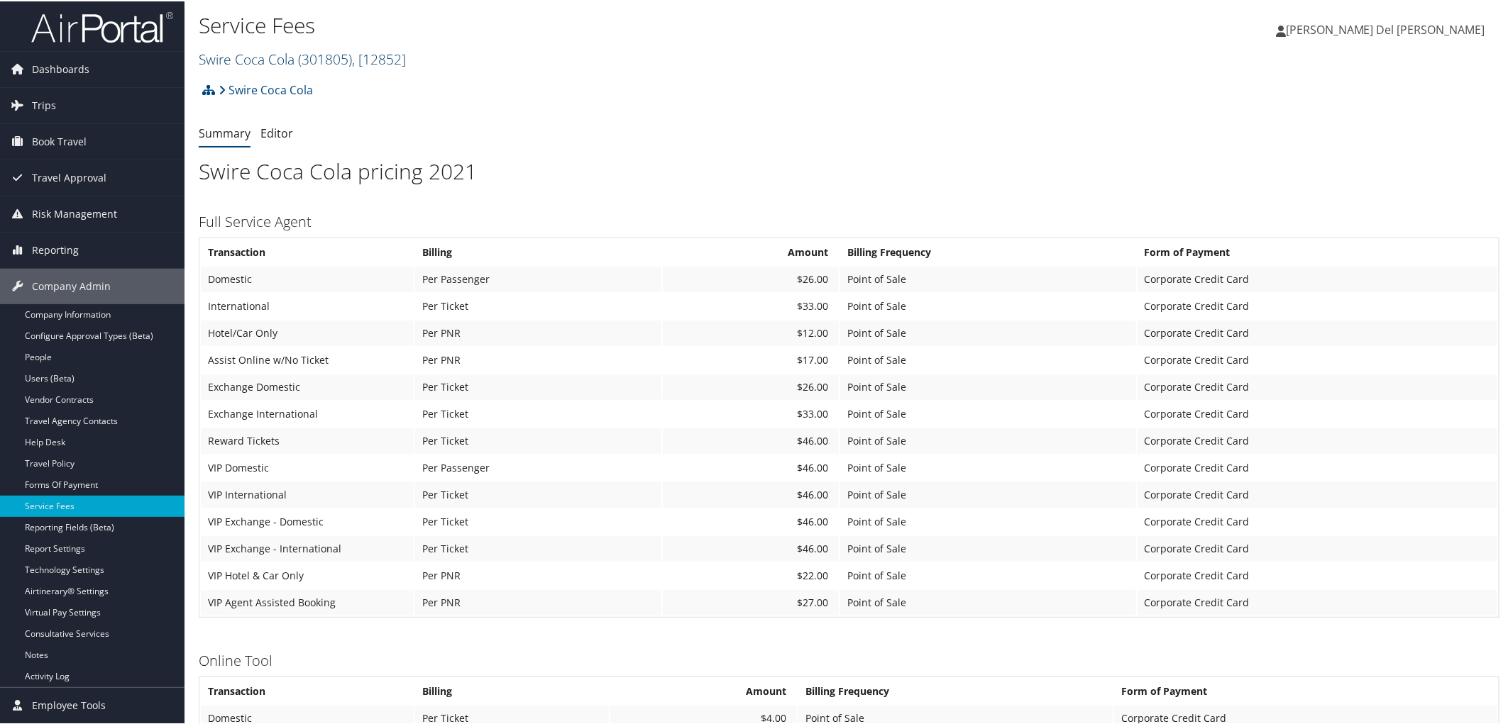
click at [282, 65] on link "Swire Coca Cola ( 301805 ) , [ 12852 ]" at bounding box center [302, 57] width 207 height 19
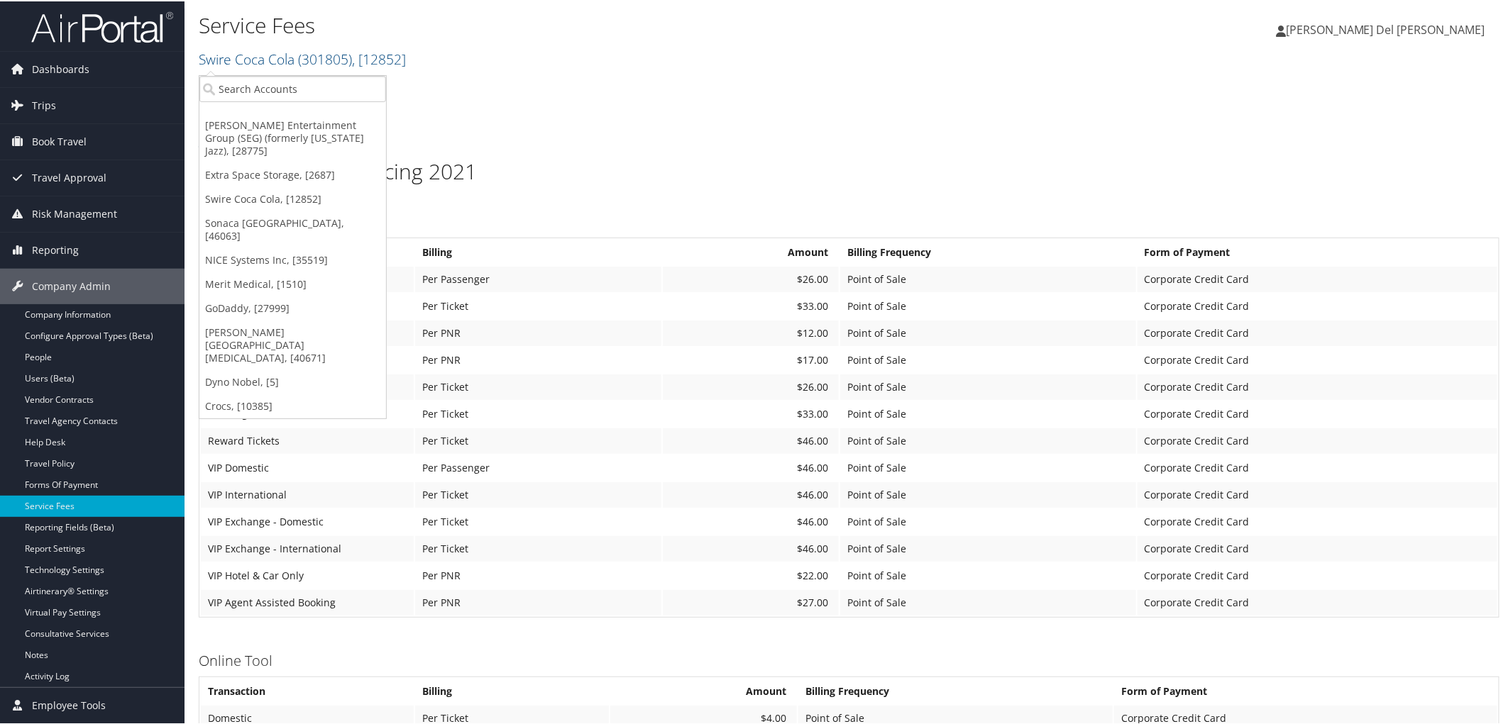
click at [265, 167] on link "Extra Space Storage, [2687]" at bounding box center [292, 174] width 187 height 24
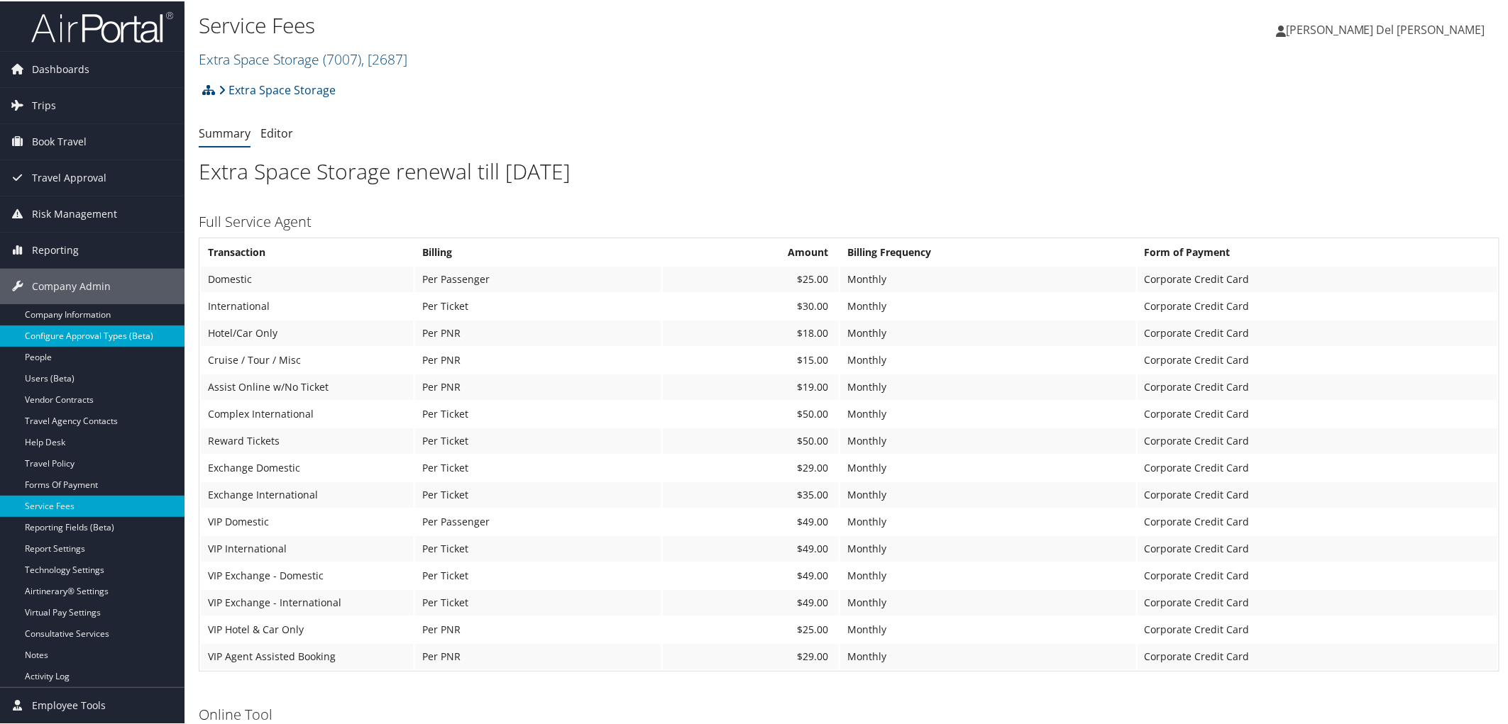
drag, startPoint x: 67, startPoint y: 310, endPoint x: 75, endPoint y: 324, distance: 15.9
click at [69, 311] on link "Company Information" at bounding box center [92, 313] width 184 height 21
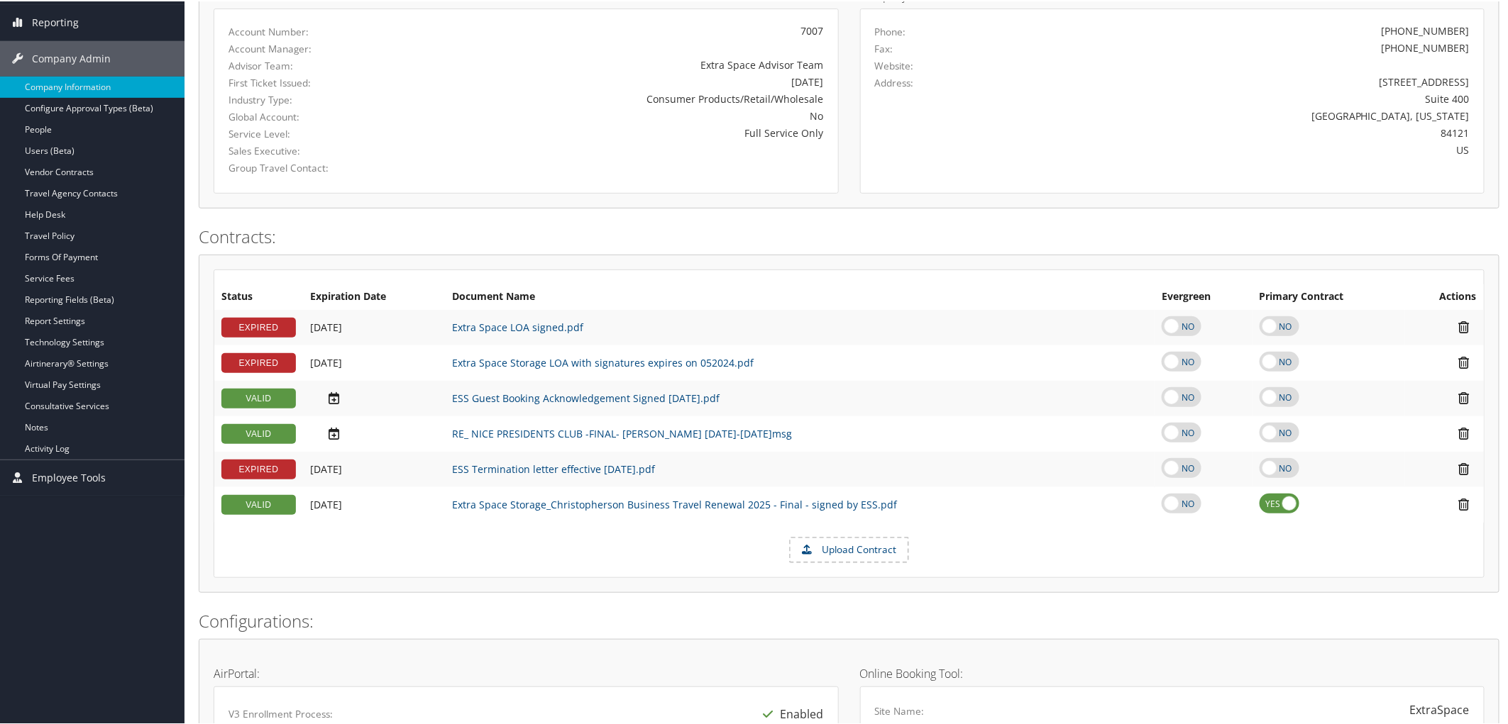
scroll to position [236, 0]
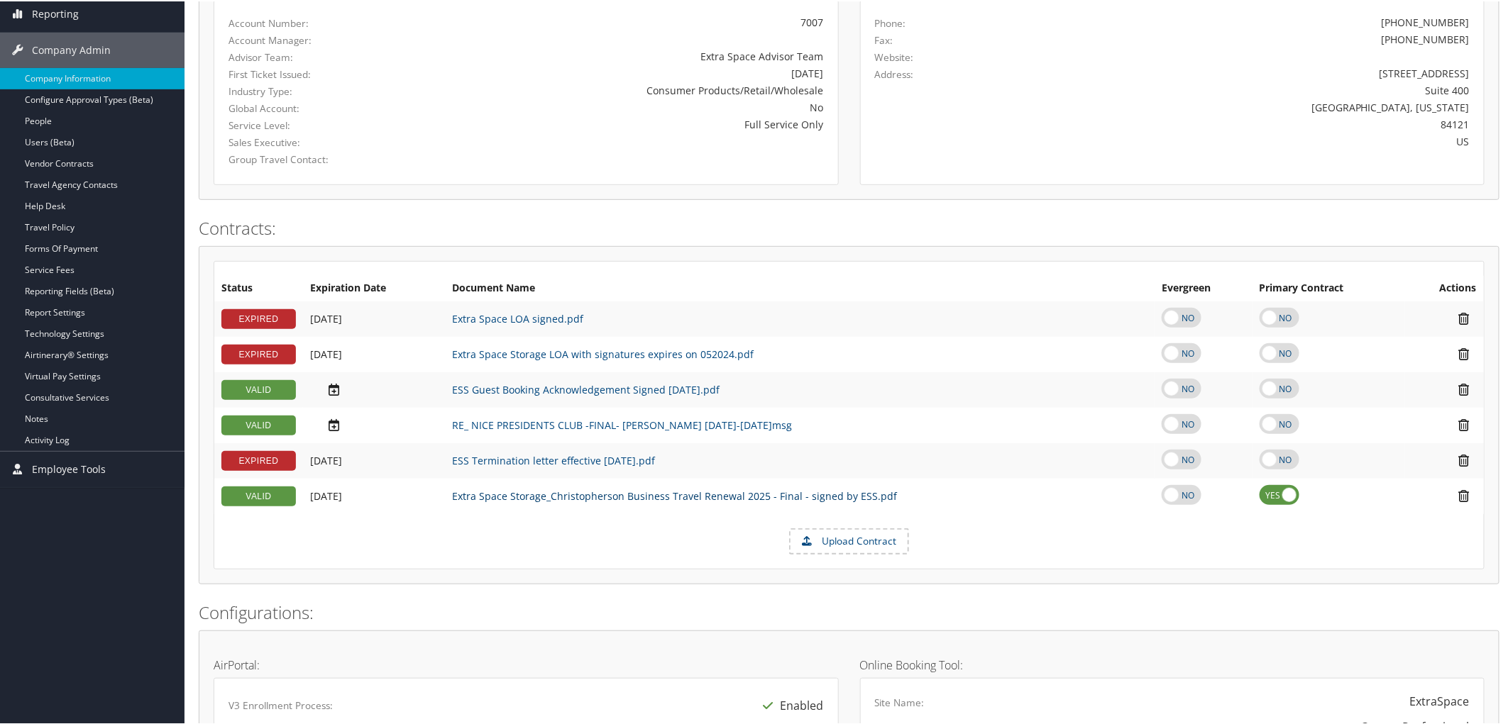
click at [591, 502] on link "Extra Space Storage_Christopherson Business Travel Renewal 2025 - Final - signe…" at bounding box center [674, 494] width 445 height 13
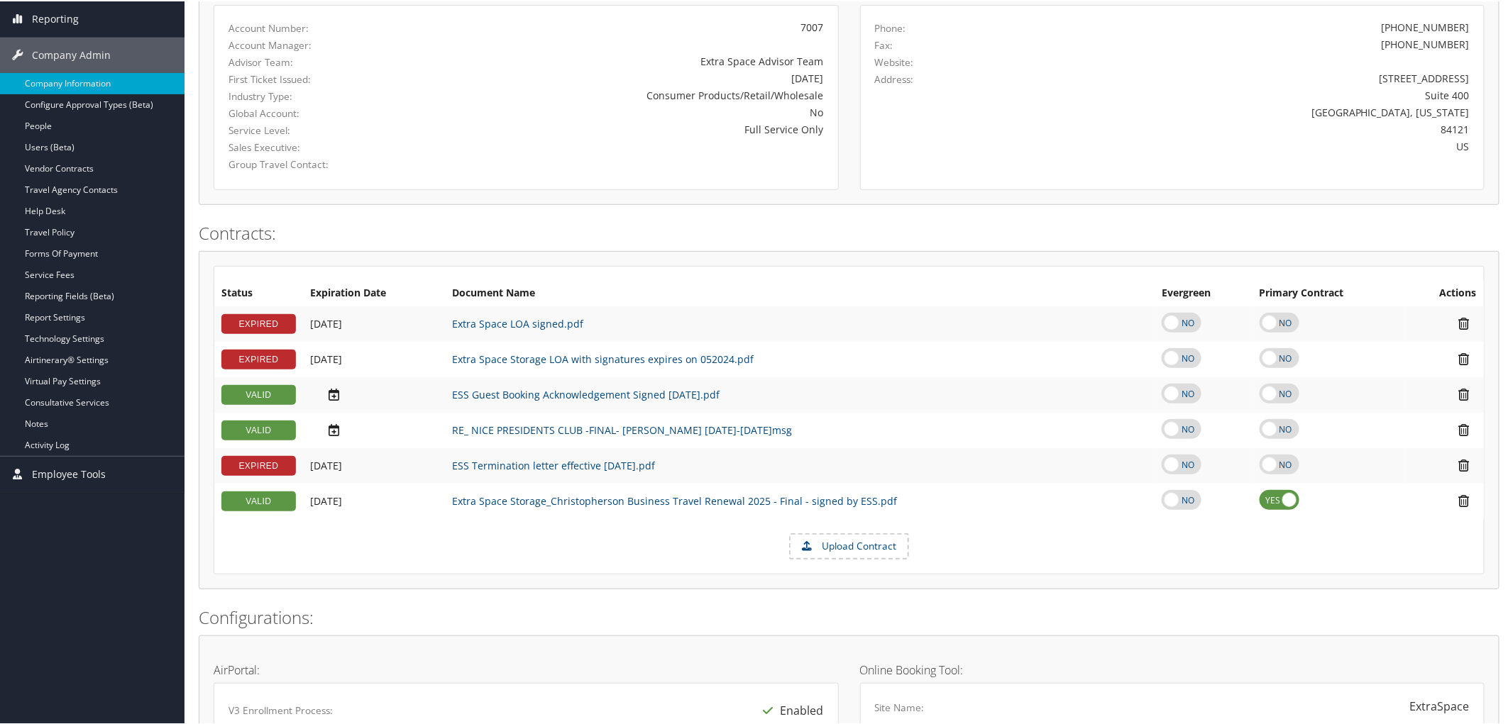
scroll to position [0, 0]
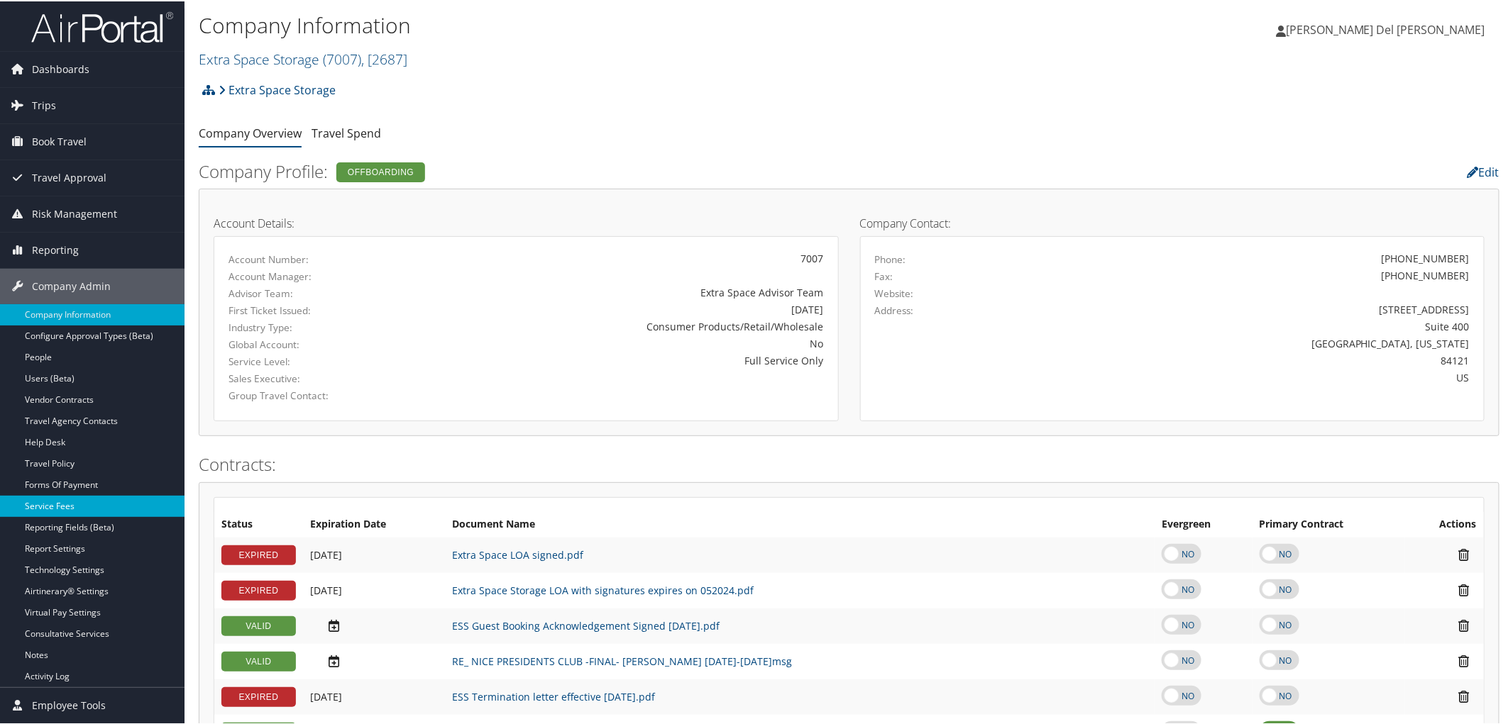
click at [53, 508] on link "Service Fees" at bounding box center [92, 505] width 184 height 21
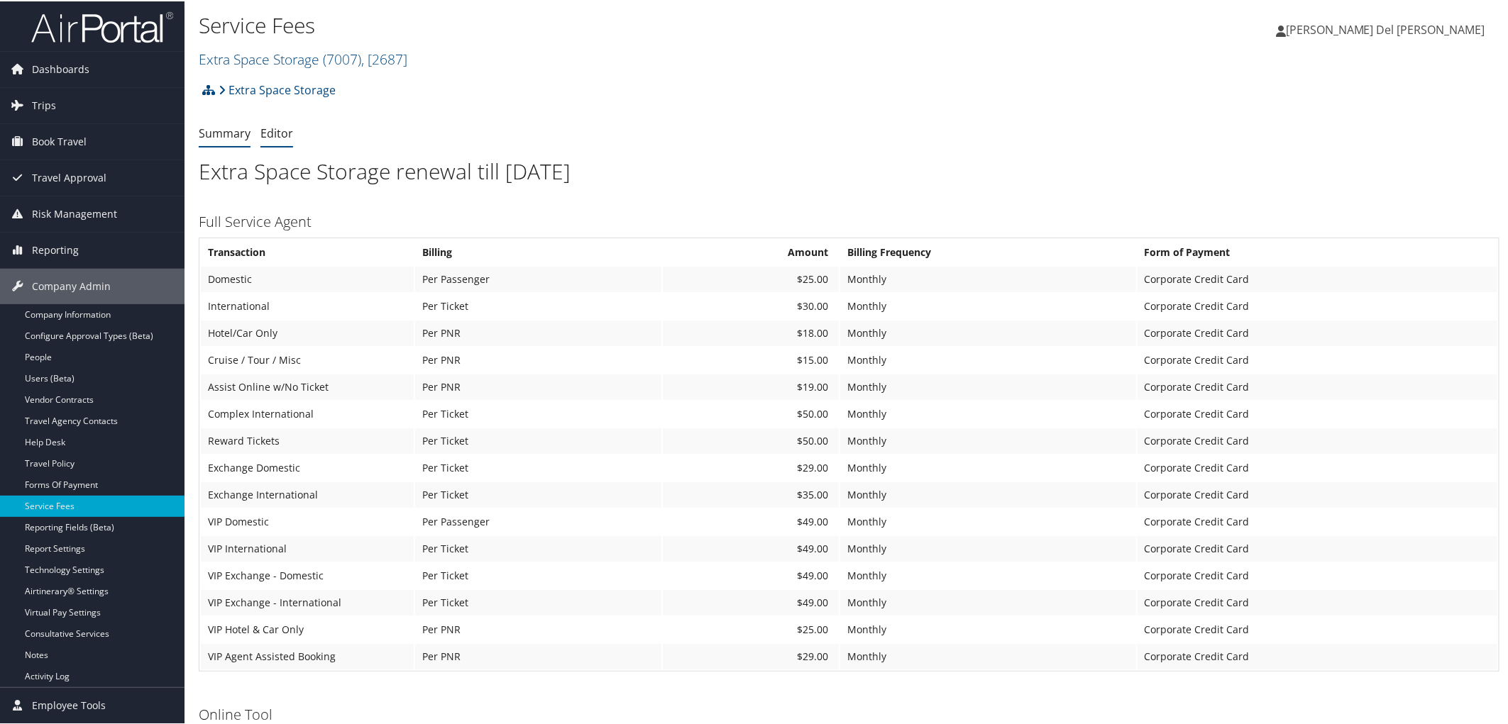
drag, startPoint x: 273, startPoint y: 136, endPoint x: 285, endPoint y: 167, distance: 32.6
click at [273, 137] on link "Editor" at bounding box center [276, 132] width 33 height 16
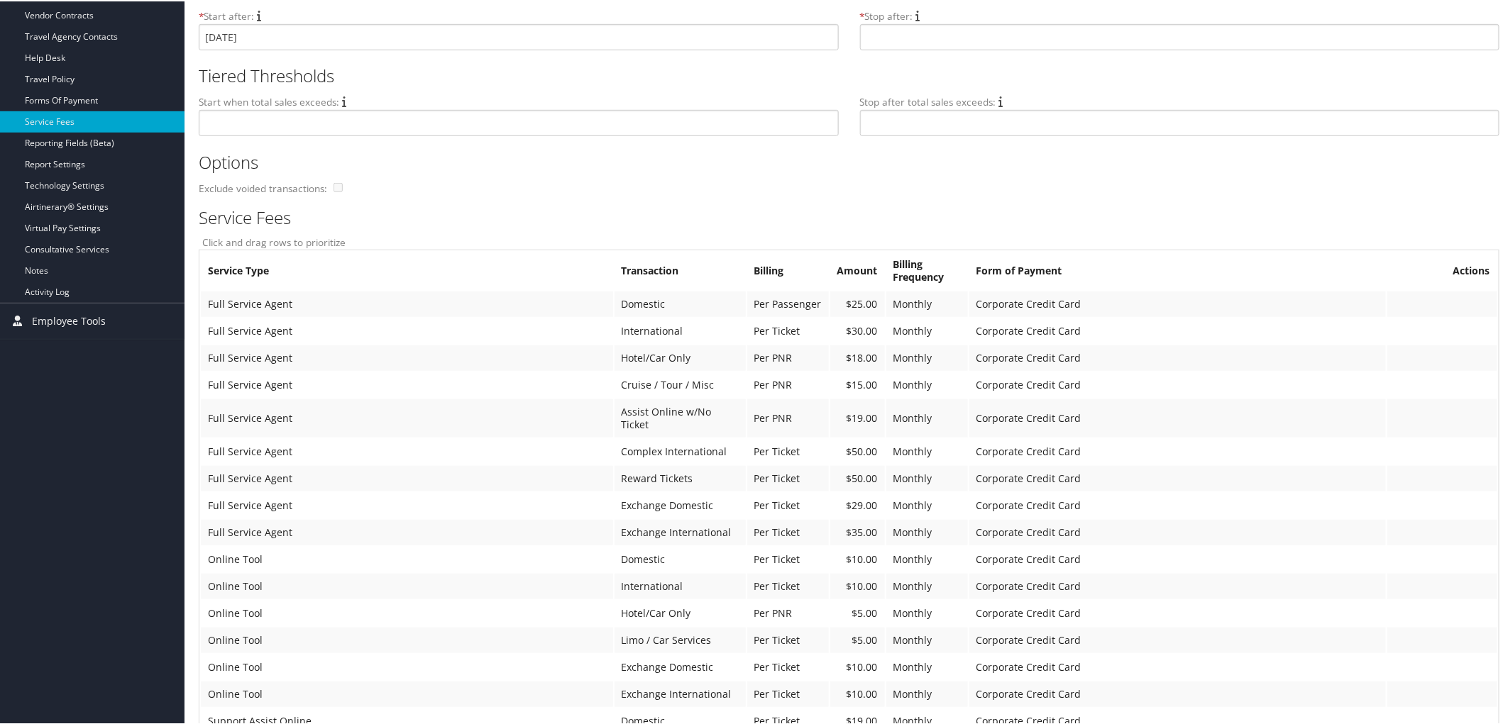
scroll to position [158, 0]
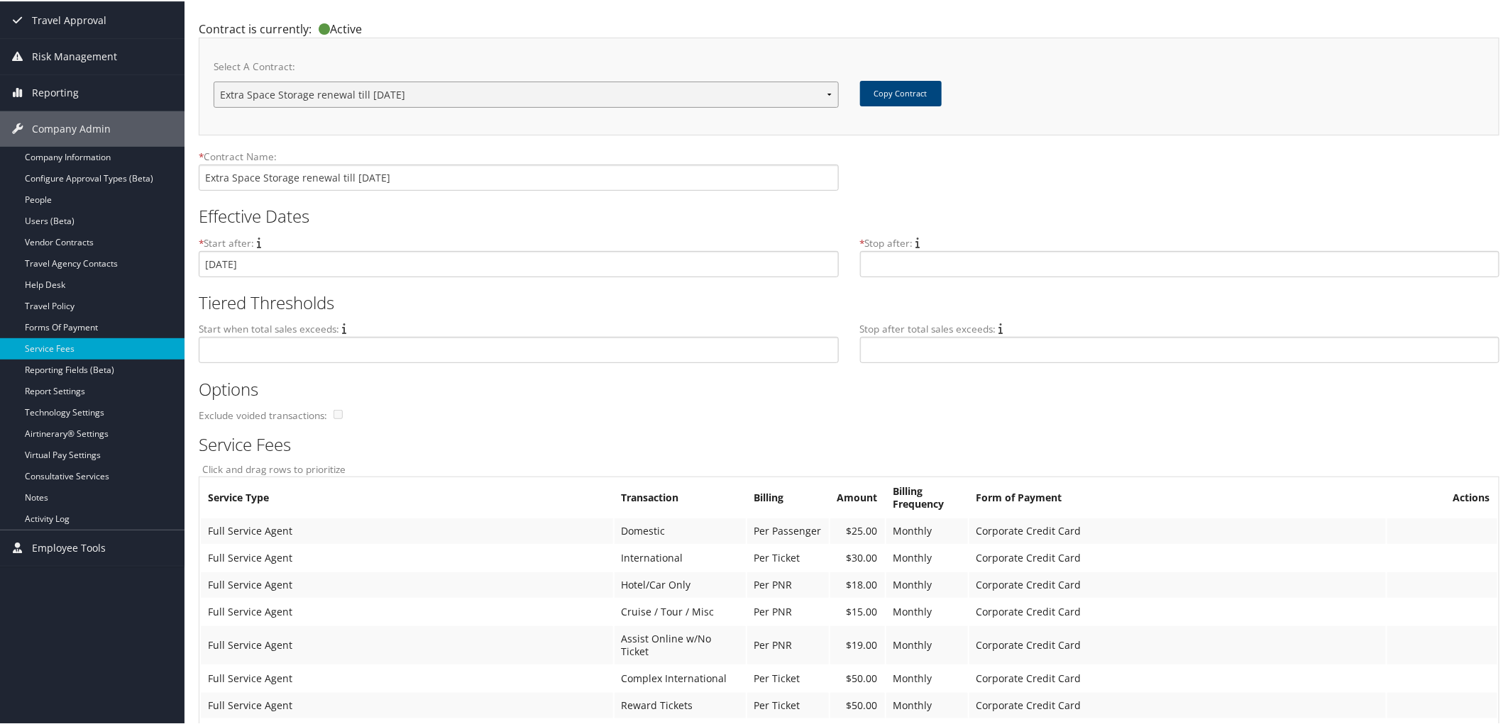
click at [641, 101] on select "Extra Space pricing 2015 Extra Space pricing 2015 Extra Space Storage Extra Spa…" at bounding box center [526, 93] width 625 height 26
click at [951, 186] on div "* Contract Name: Extra Space Storage renewal till [DATE]" at bounding box center [849, 174] width 1301 height 52
click at [52, 83] on span "Reporting" at bounding box center [55, 91] width 47 height 35
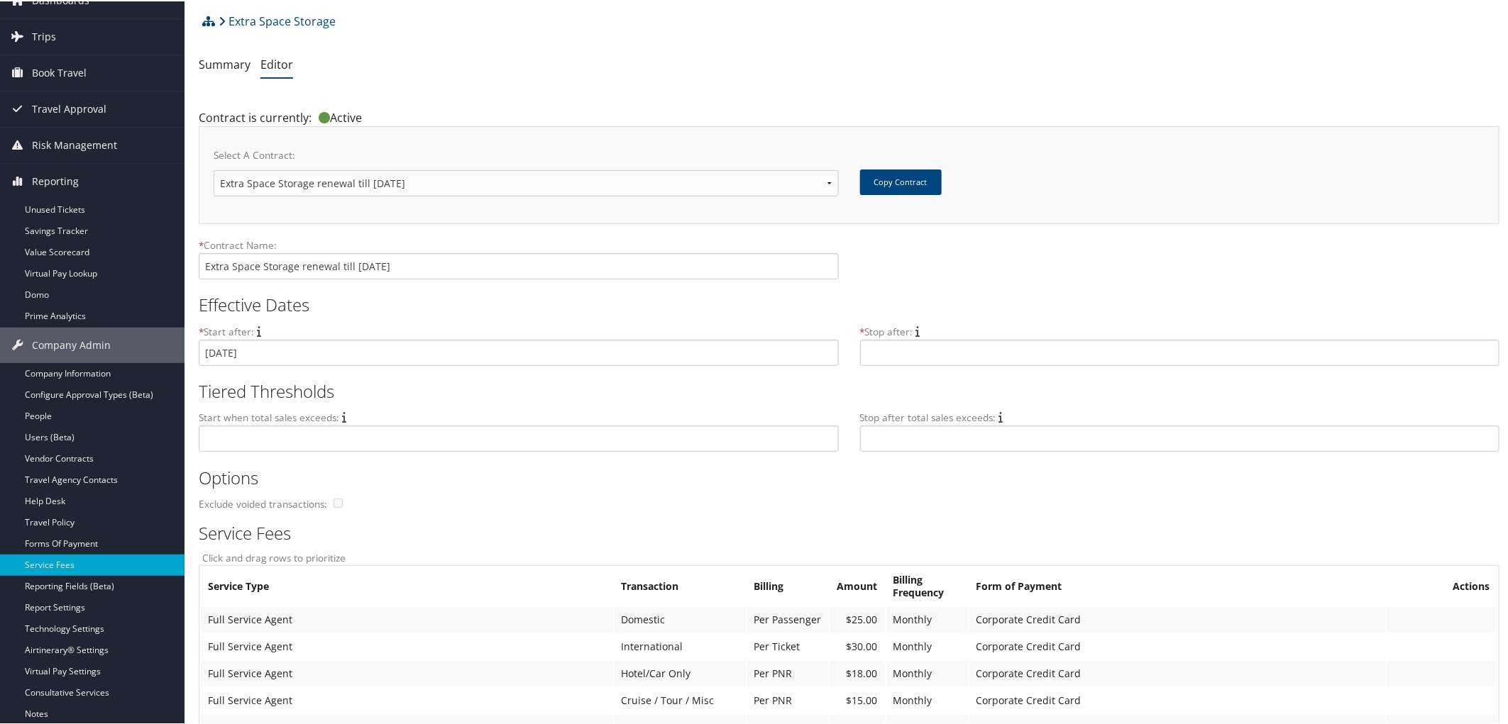
scroll to position [0, 0]
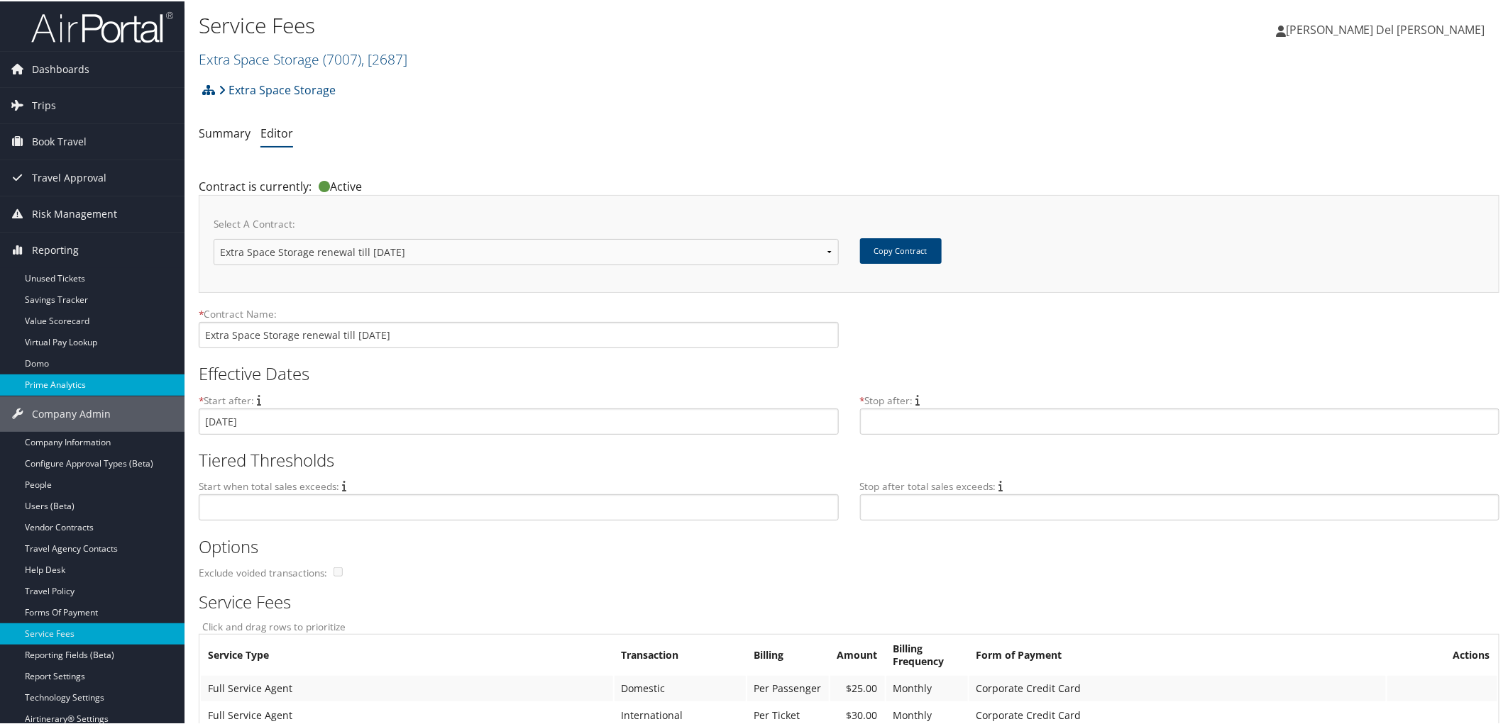
click at [55, 381] on link "Prime Analytics" at bounding box center [92, 383] width 184 height 21
click at [40, 105] on span "Trips" at bounding box center [44, 104] width 24 height 35
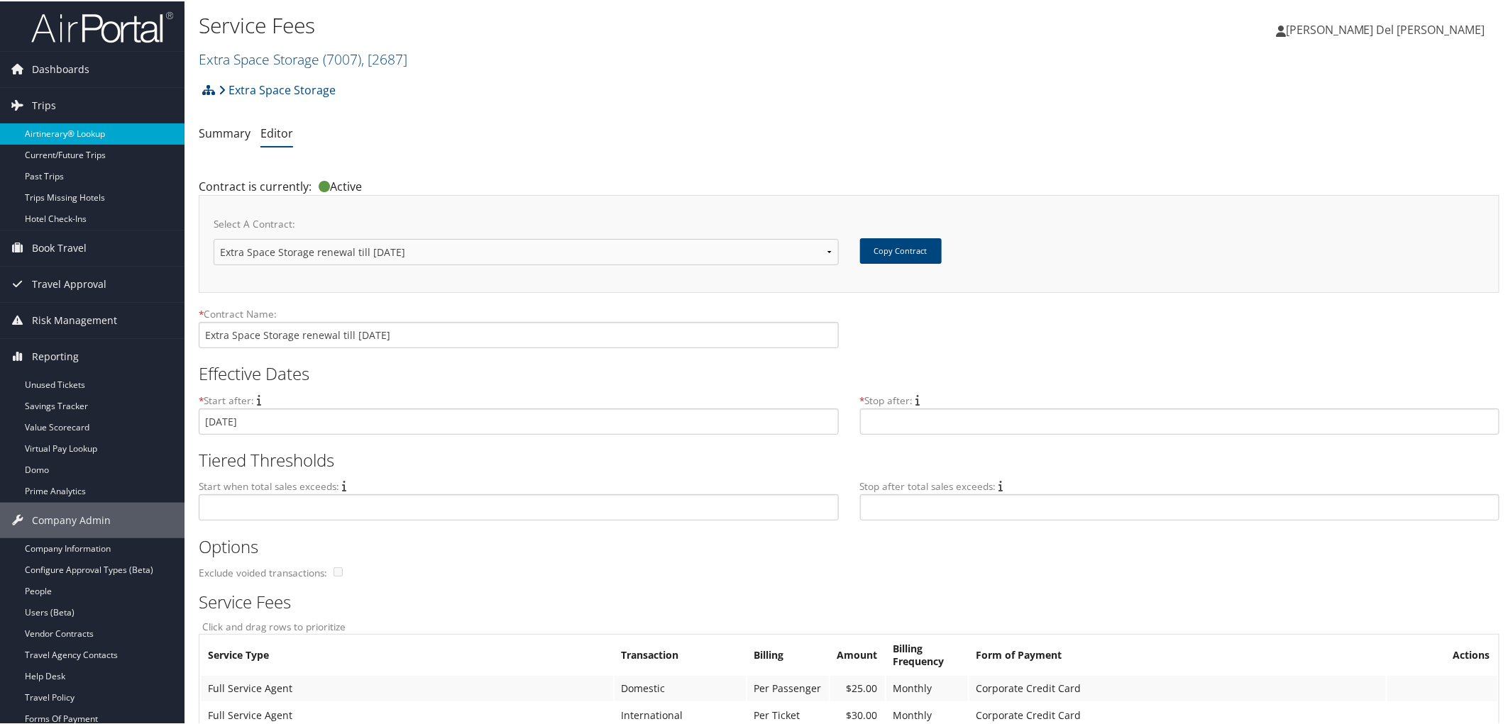
click at [81, 132] on link "Airtinerary® Lookup" at bounding box center [92, 132] width 184 height 21
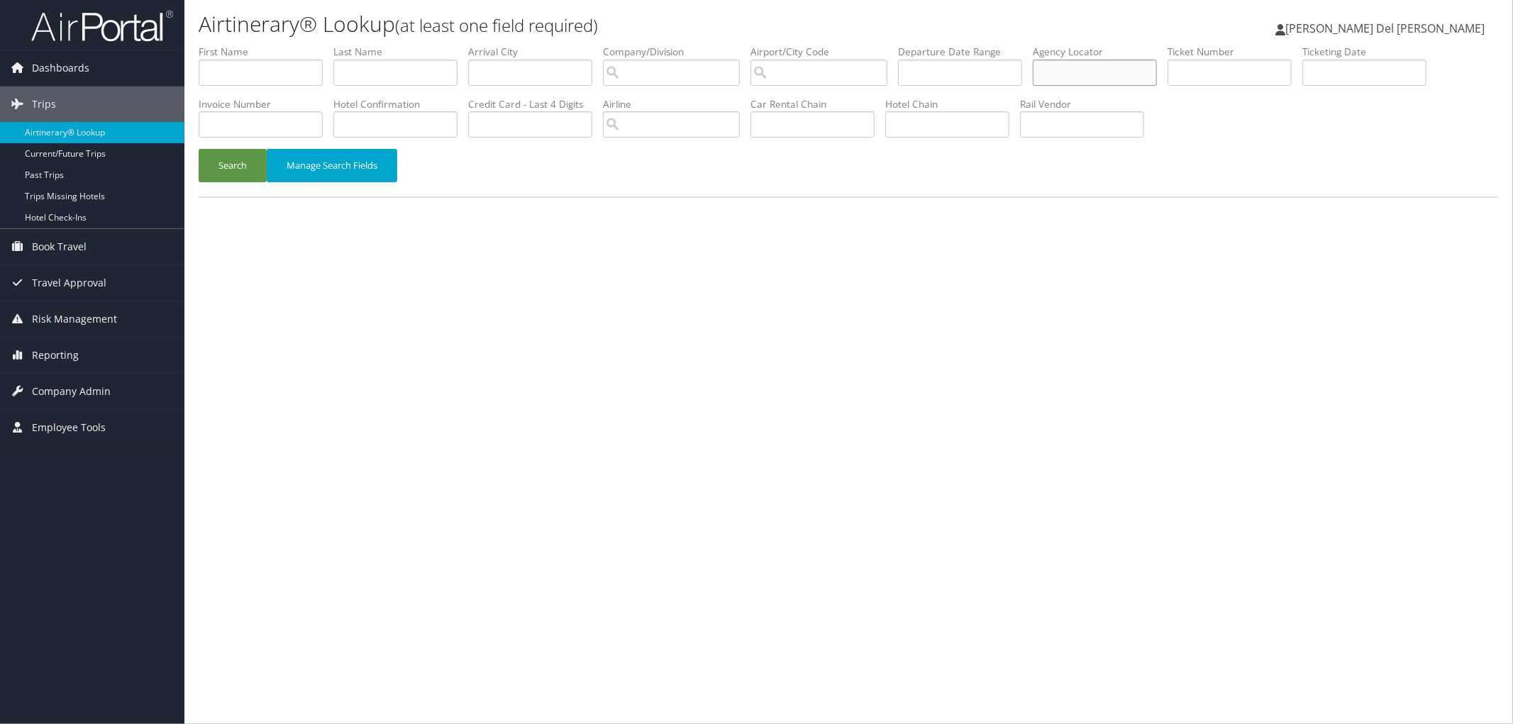
click at [1111, 81] on input "text" at bounding box center [1095, 73] width 124 height 26
paste input "CRNQXM"
click at [1125, 79] on input "CRNQXM" at bounding box center [1095, 73] width 124 height 26
click at [1119, 77] on input "CRNQXM" at bounding box center [1095, 73] width 124 height 26
type input "CRNQXM"
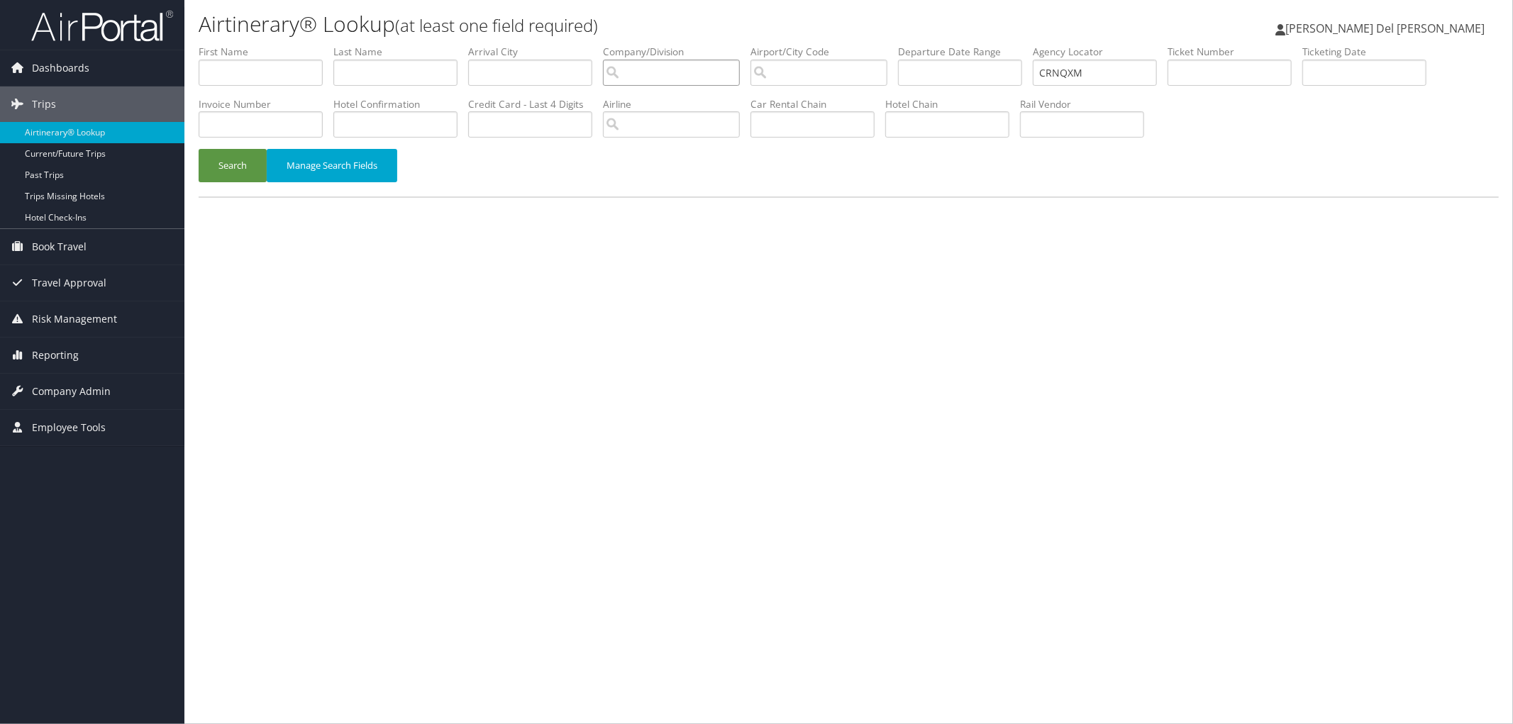
click at [665, 74] on input "search" at bounding box center [671, 73] width 137 height 26
click at [685, 99] on div "Extra Space Storage (7007)" at bounding box center [747, 103] width 222 height 14
type input "Extra Space Storage"
click at [224, 174] on button "Search" at bounding box center [233, 165] width 68 height 33
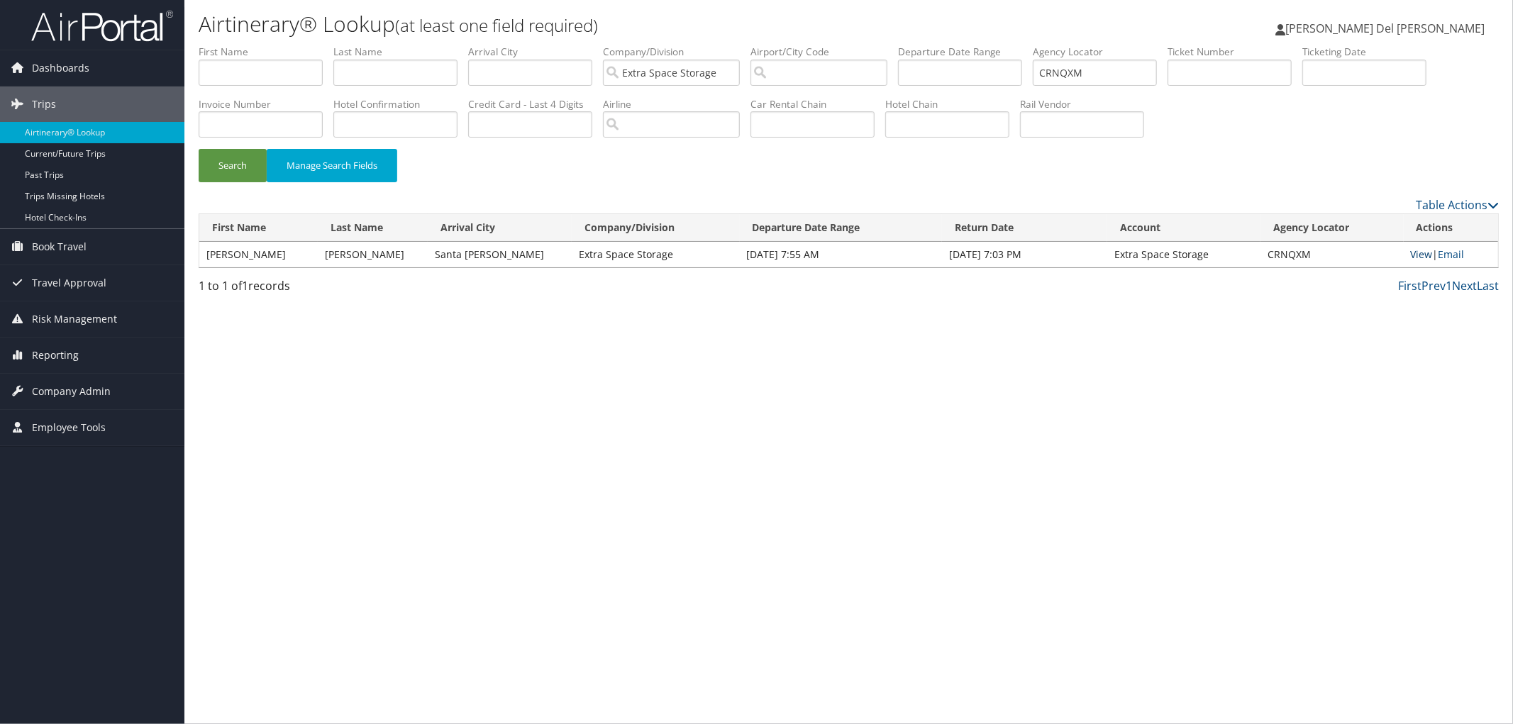
click at [1426, 261] on link "View" at bounding box center [1422, 254] width 22 height 13
drag, startPoint x: 1155, startPoint y: 72, endPoint x: 997, endPoint y: 96, distance: 159.9
click at [998, 45] on ul "First Name Last Name Departure City Arrival City Company/Division Extra Space S…" at bounding box center [849, 45] width 1301 height 0
paste input "DDR6BY"
click at [238, 173] on button "Search" at bounding box center [233, 165] width 68 height 33
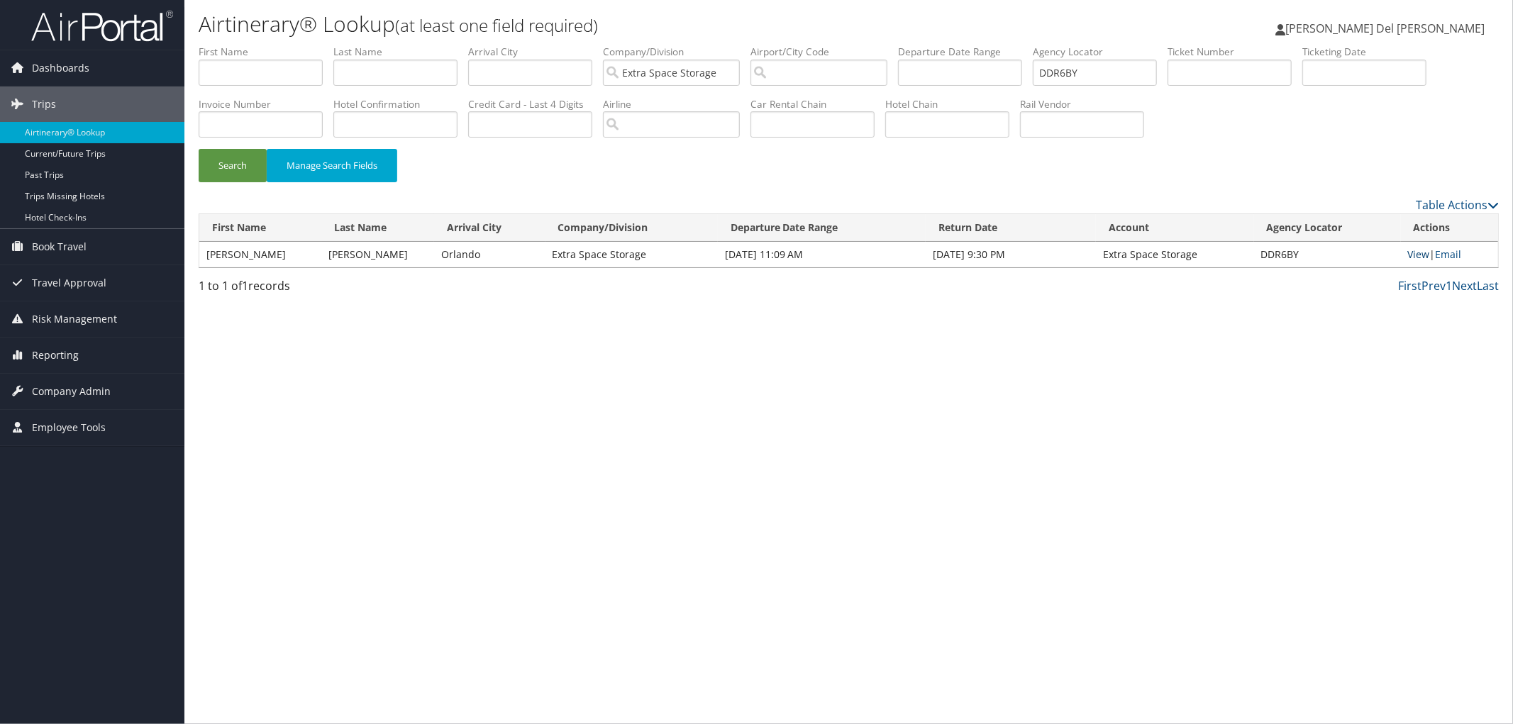
click at [1423, 261] on link "View" at bounding box center [1419, 254] width 22 height 13
drag, startPoint x: 1152, startPoint y: 67, endPoint x: 870, endPoint y: 58, distance: 282.5
click at [870, 45] on ul "First Name Last Name Departure City Arrival City Company/Division Extra Space S…" at bounding box center [849, 45] width 1301 height 0
paste input "CH3MZL"
drag, startPoint x: 228, startPoint y: 179, endPoint x: 215, endPoint y: 181, distance: 13.6
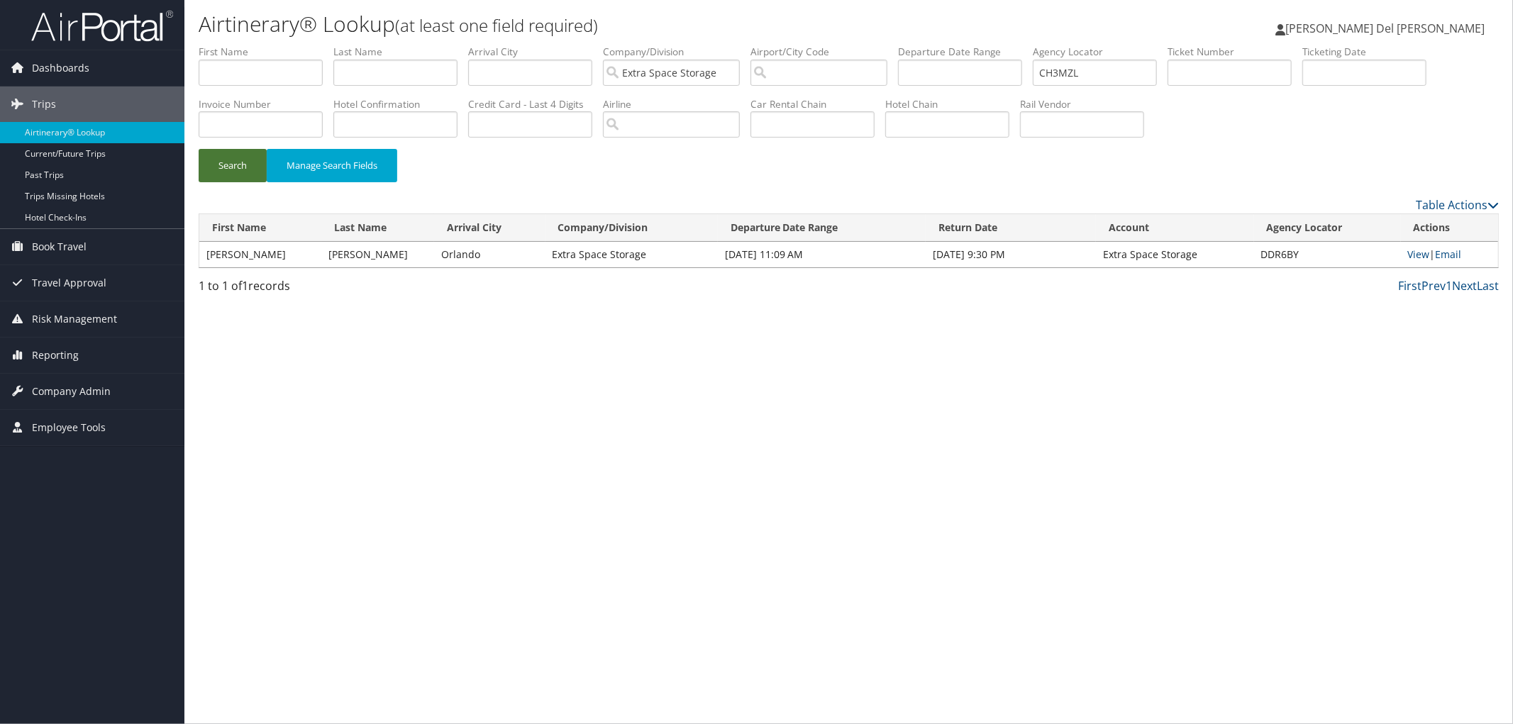
click at [224, 180] on button "Search" at bounding box center [233, 165] width 68 height 33
click at [1419, 261] on link "View" at bounding box center [1421, 254] width 22 height 13
click at [1424, 261] on link "View" at bounding box center [1421, 254] width 22 height 13
drag, startPoint x: 1162, startPoint y: 72, endPoint x: 934, endPoint y: 62, distance: 228.0
click at [940, 45] on ul "First Name Last Name Departure City Arrival City Company/Division Extra Space S…" at bounding box center [849, 45] width 1301 height 0
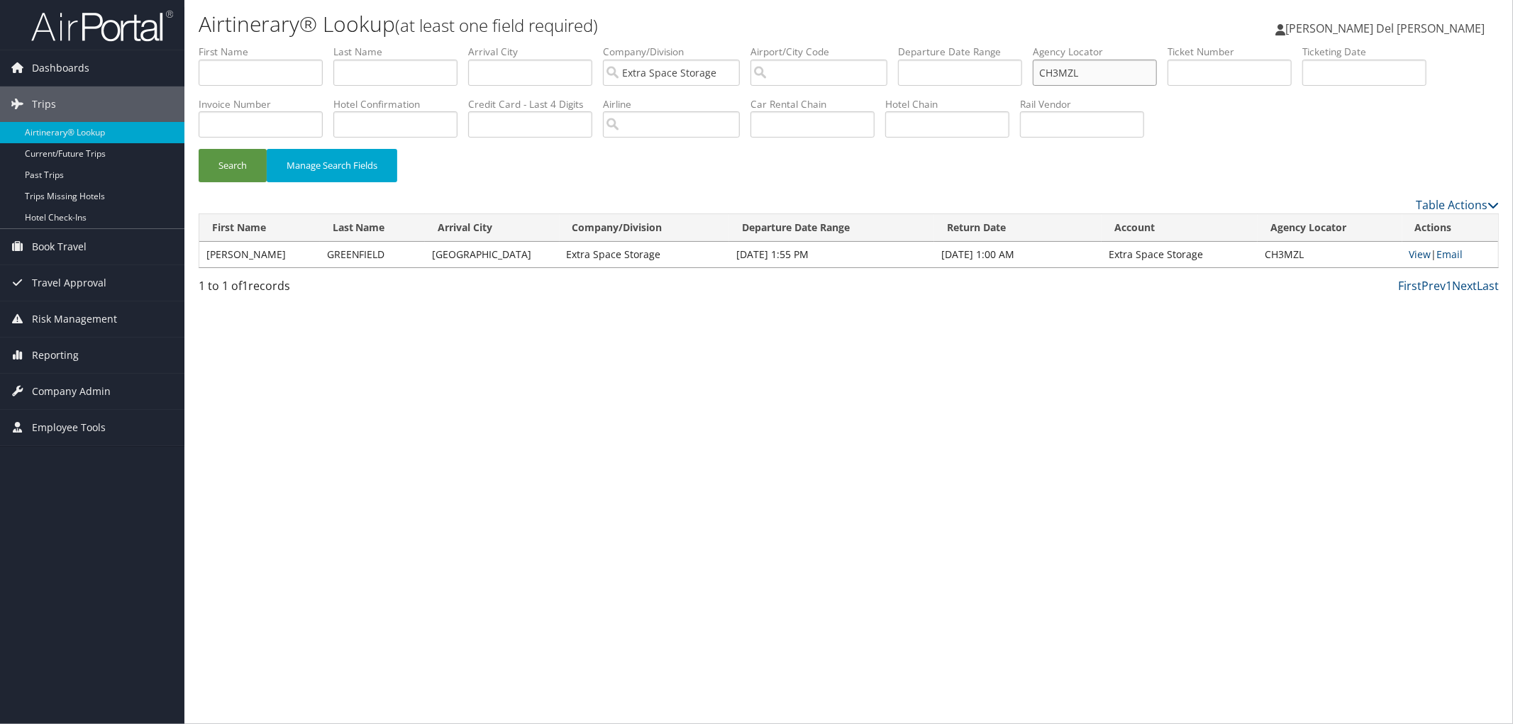
paste input "G4QQ4"
type input "CG4QQ4"
click at [218, 172] on button "Search" at bounding box center [233, 165] width 68 height 33
click at [1427, 261] on link "View" at bounding box center [1419, 254] width 22 height 13
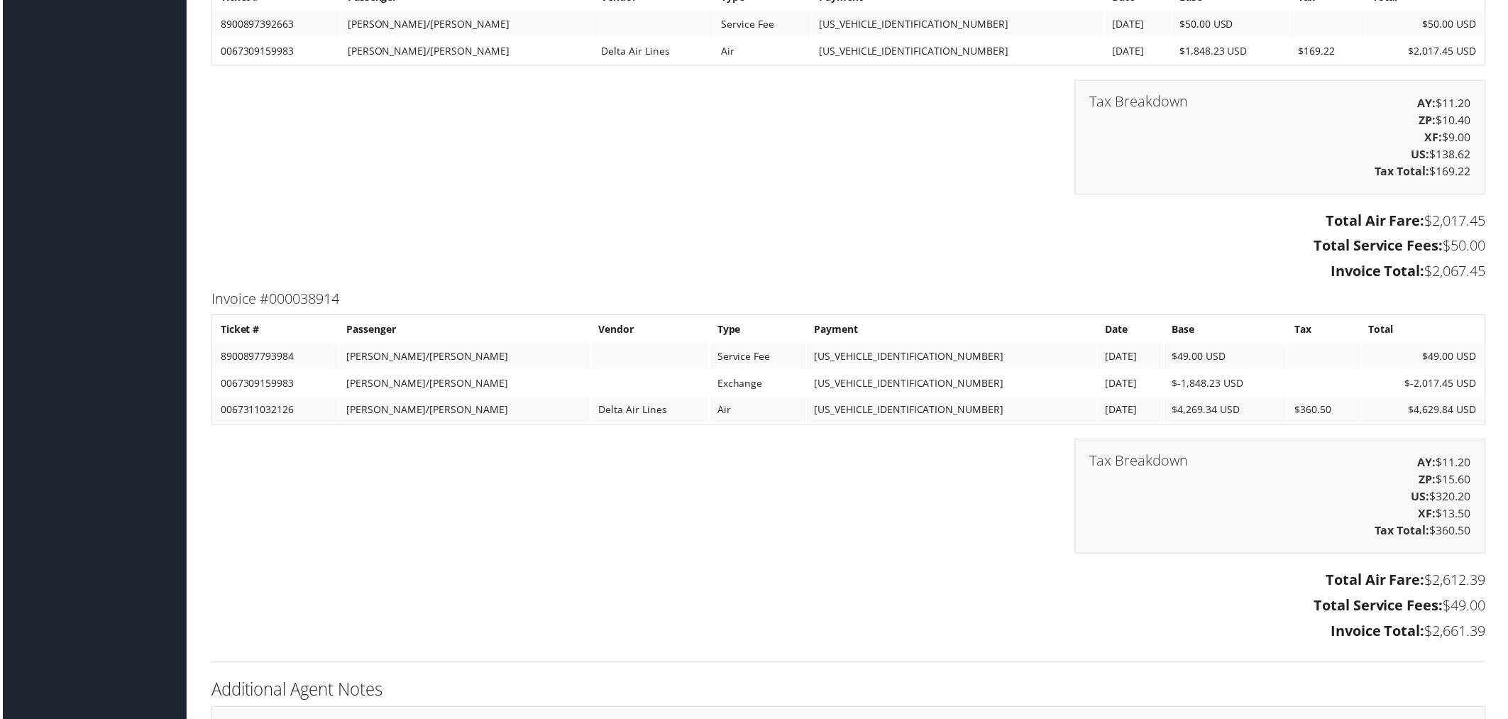
scroll to position [2266, 0]
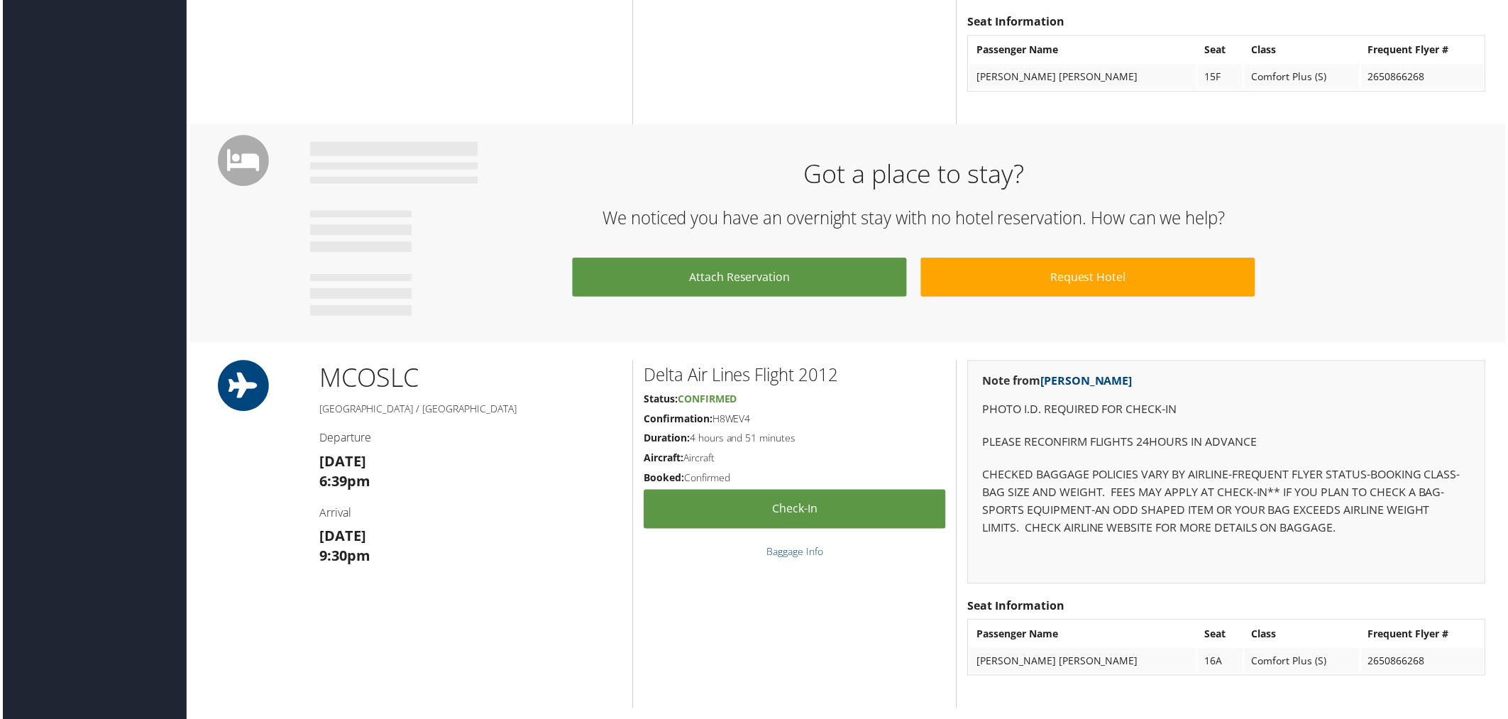
scroll to position [236, 0]
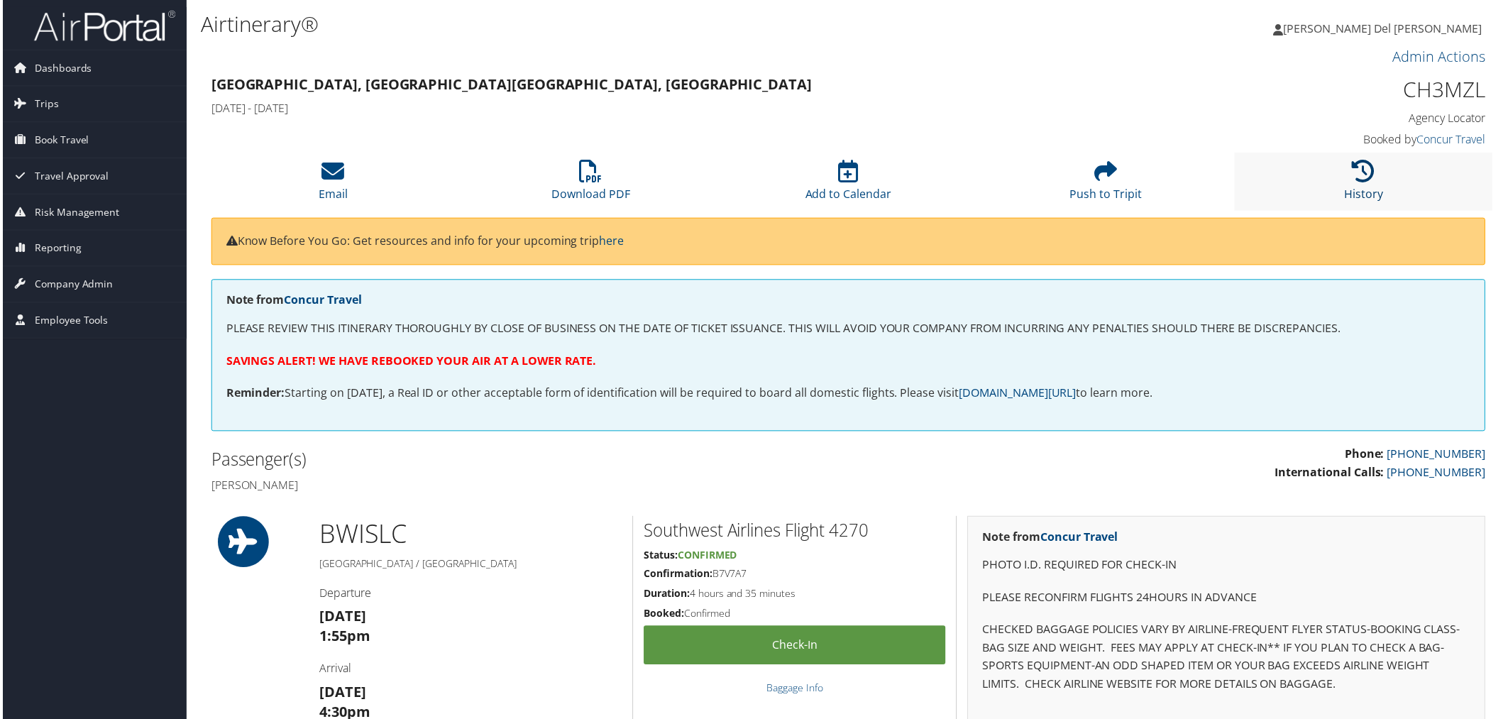
click at [1367, 183] on icon at bounding box center [1366, 171] width 23 height 23
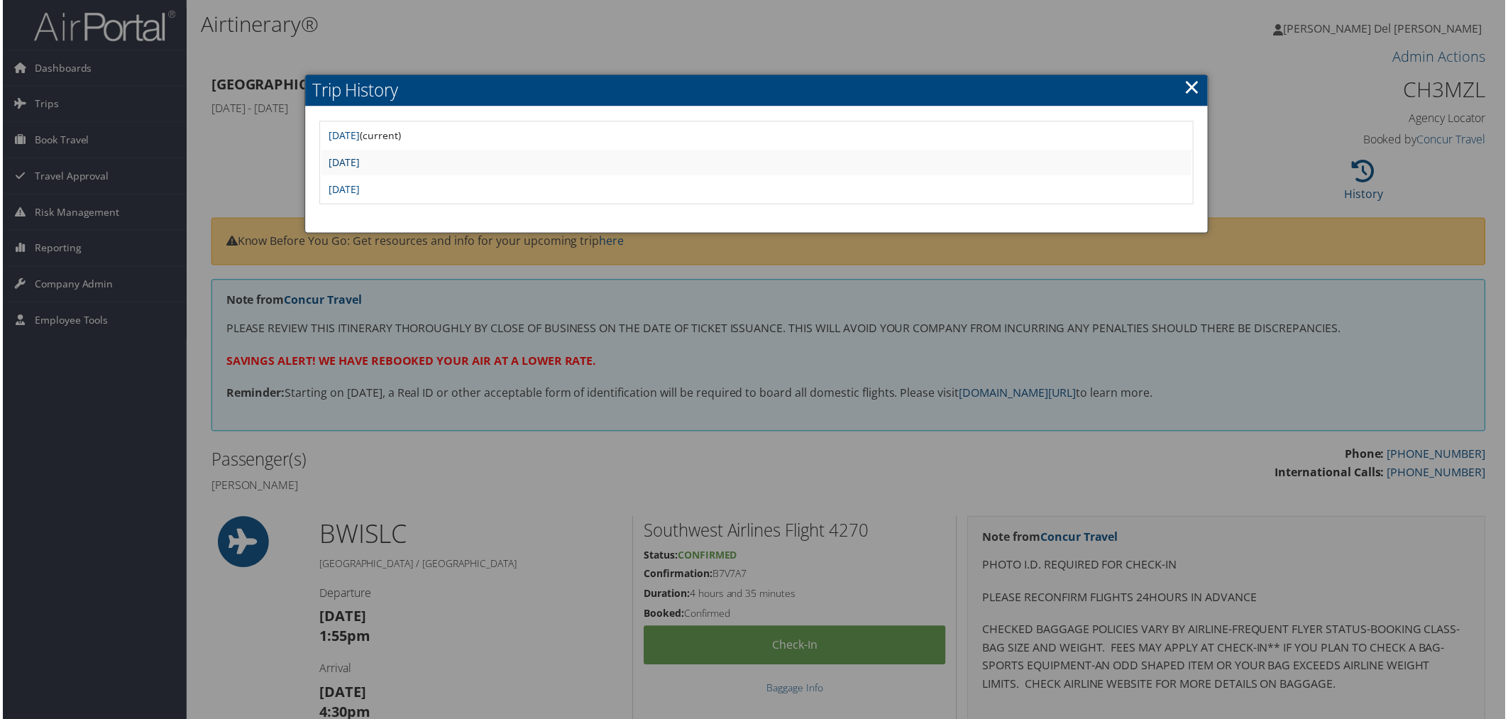
click at [359, 165] on link "Fri Jun 6 16:32:00 MDT 2025" at bounding box center [343, 162] width 32 height 13
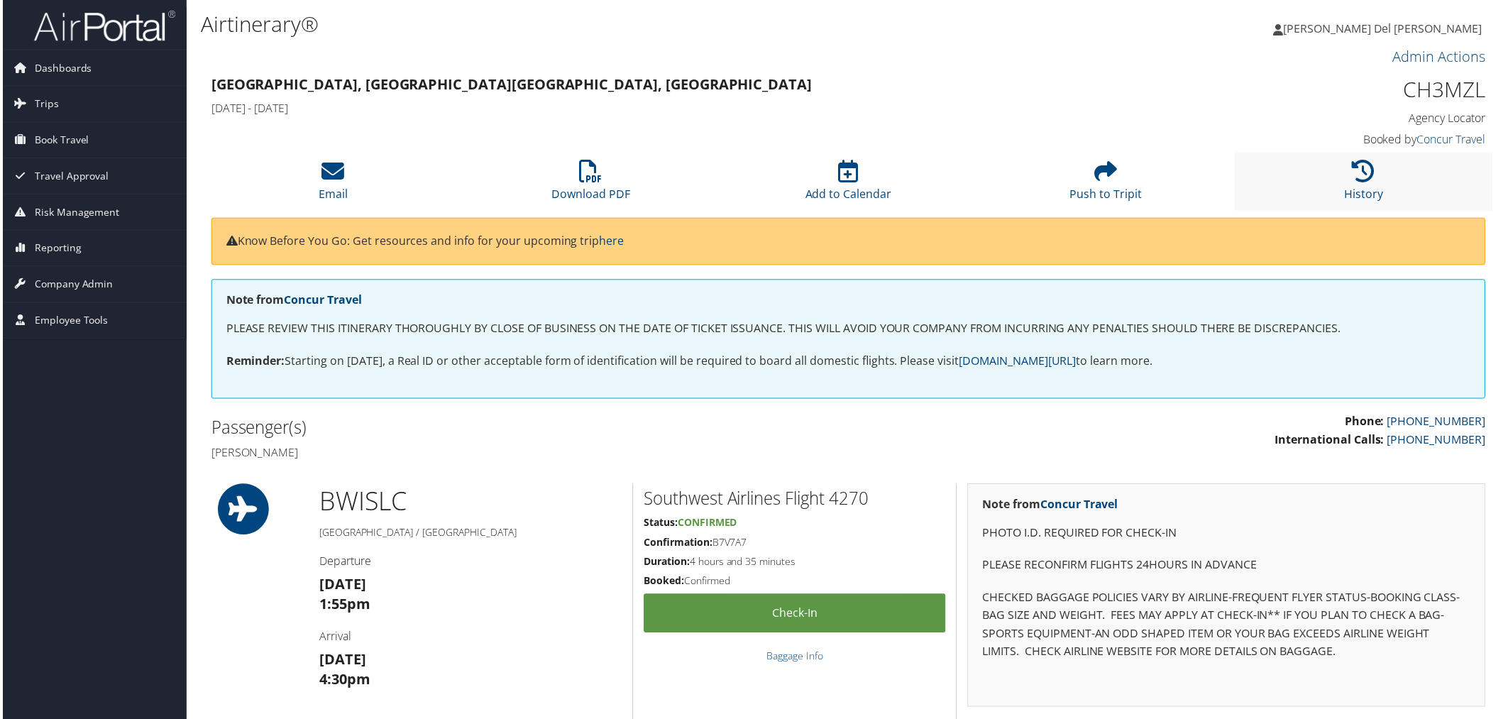
click at [1357, 196] on li "History" at bounding box center [1366, 181] width 259 height 57
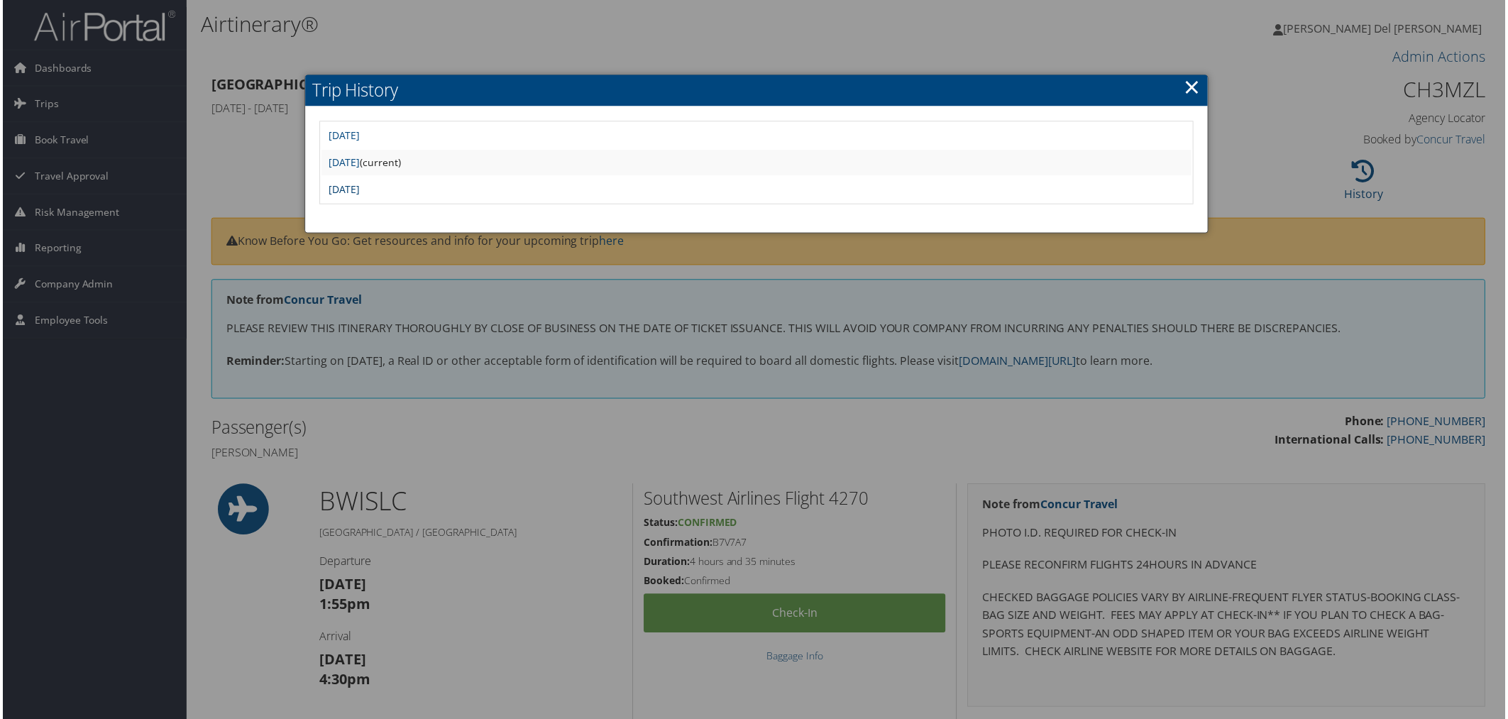
click at [359, 194] on link "[DATE]" at bounding box center [343, 189] width 32 height 13
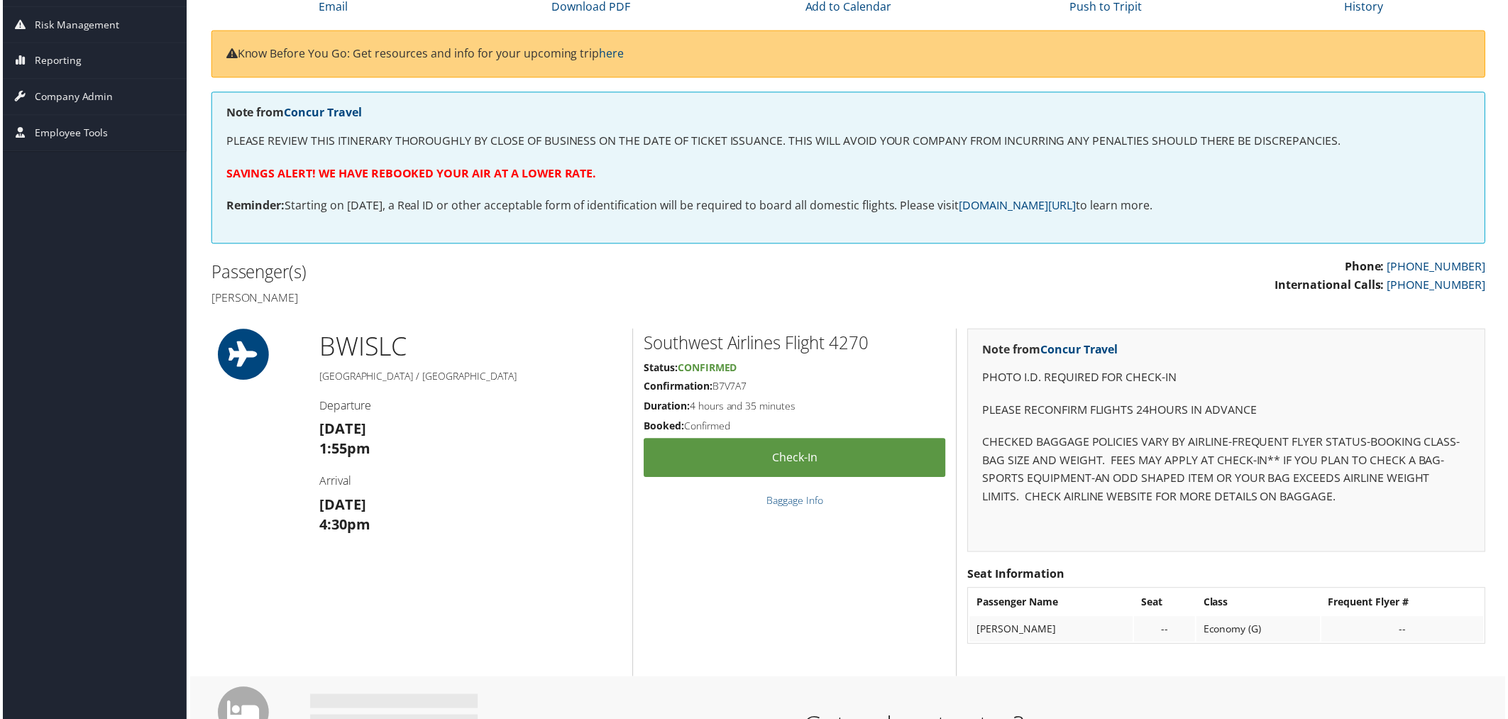
scroll to position [158, 0]
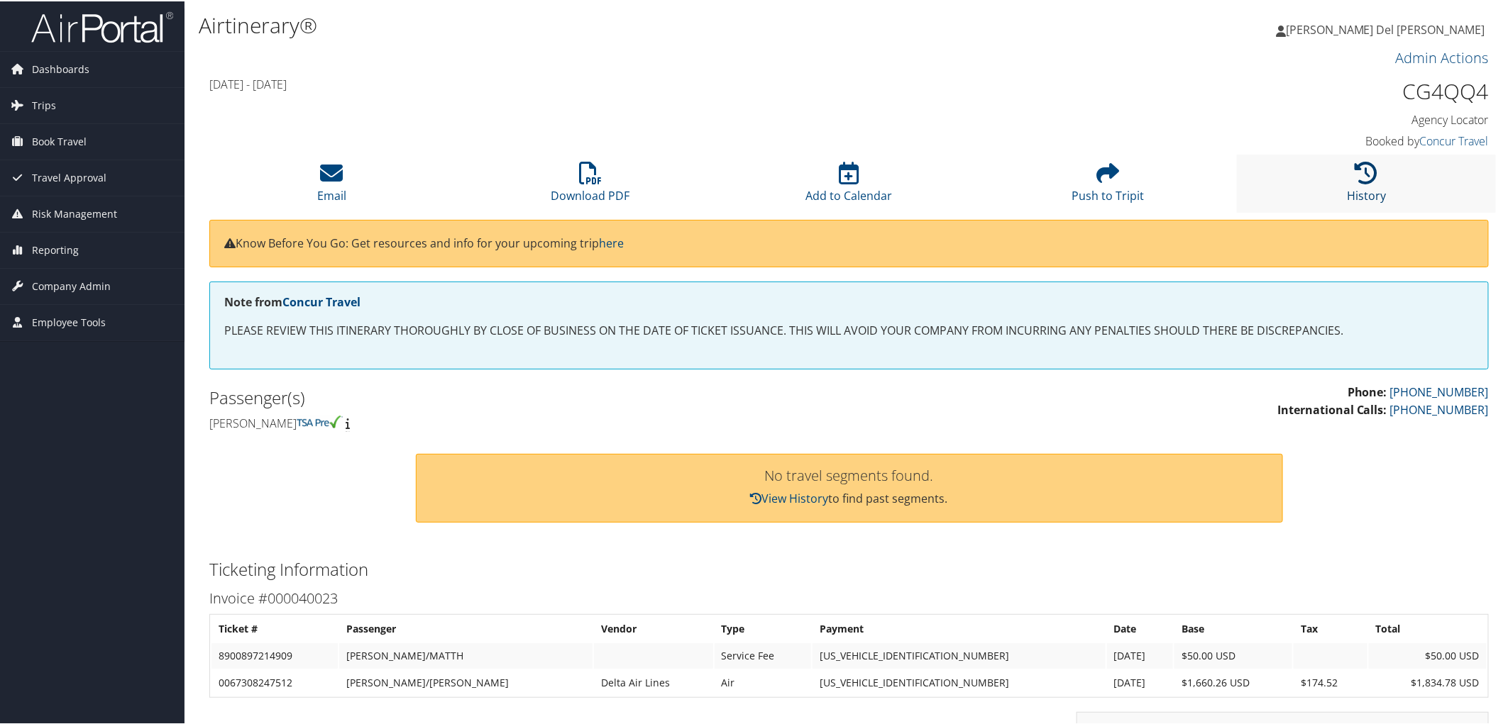
click at [1358, 183] on icon at bounding box center [1366, 171] width 23 height 23
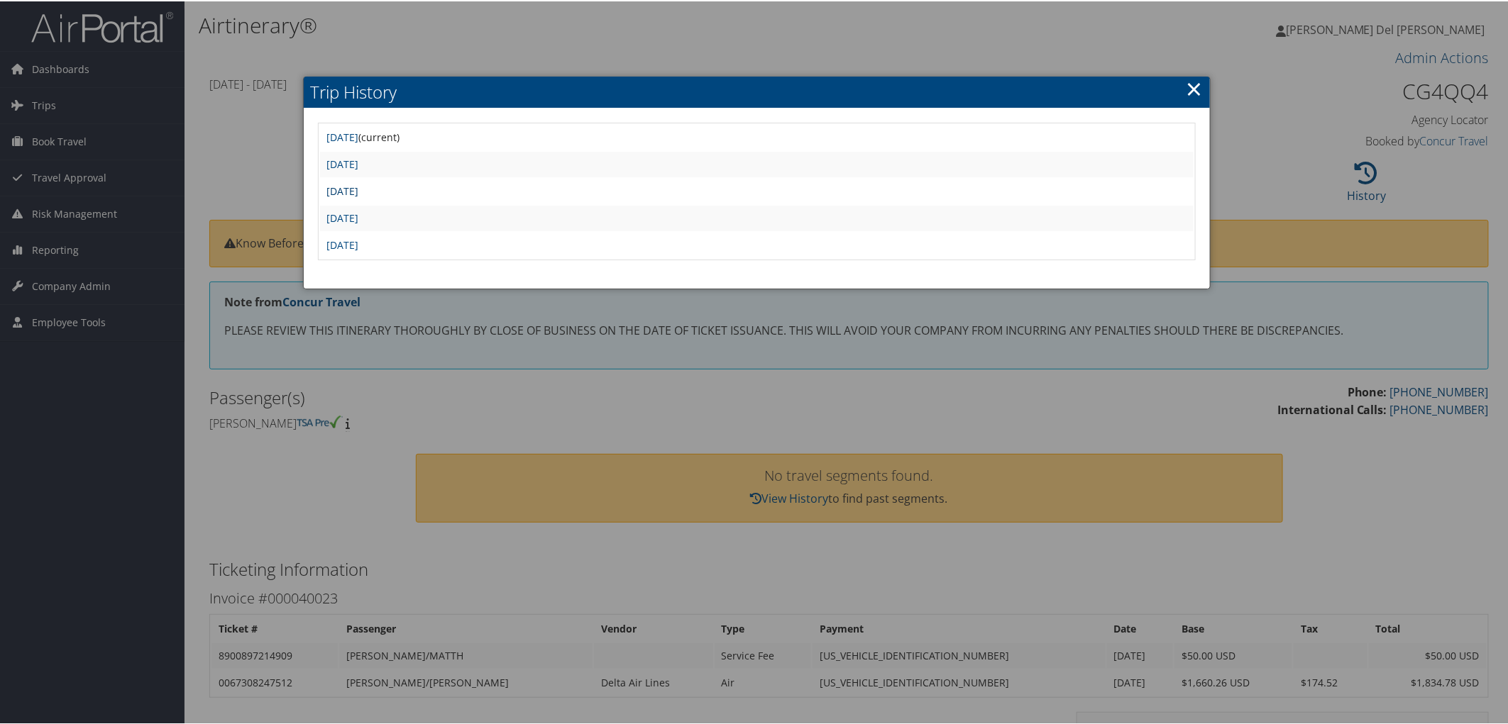
click at [359, 194] on link "[DATE]" at bounding box center [343, 189] width 32 height 13
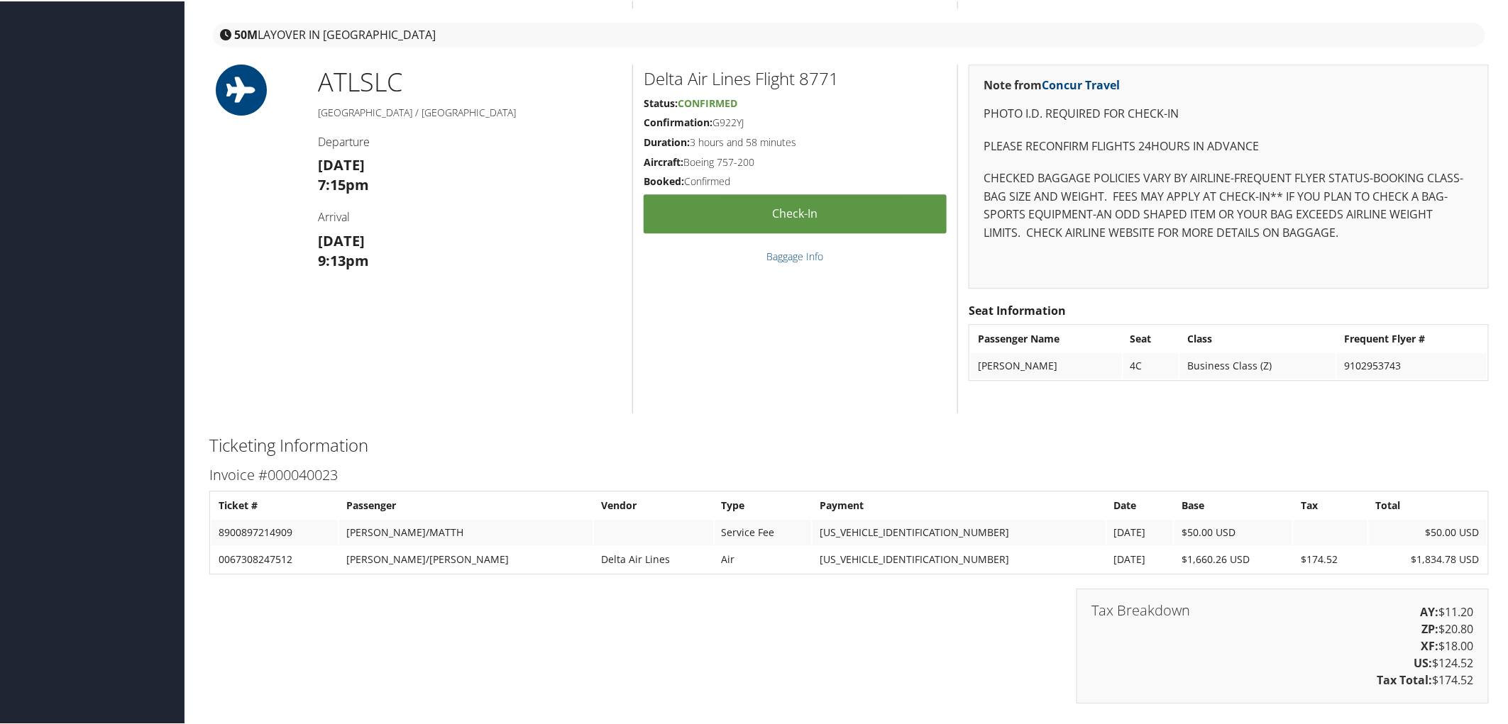
scroll to position [2207, 0]
